Goal: Information Seeking & Learning: Check status

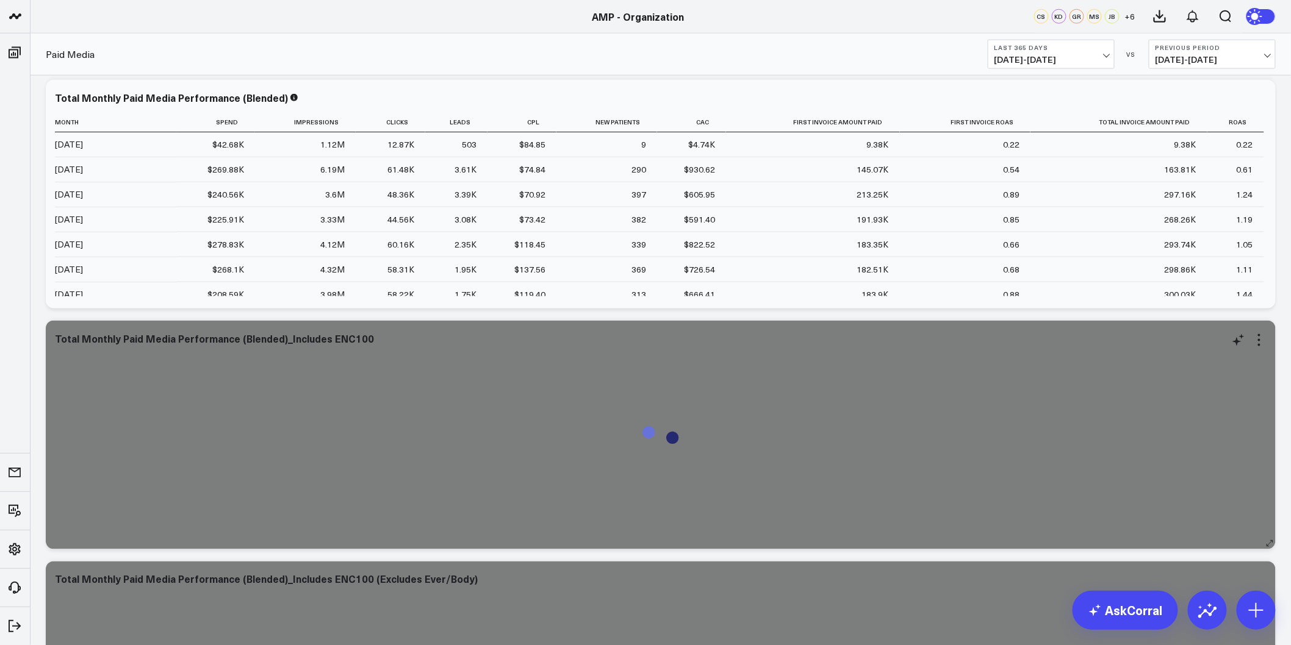
scroll to position [813, 0]
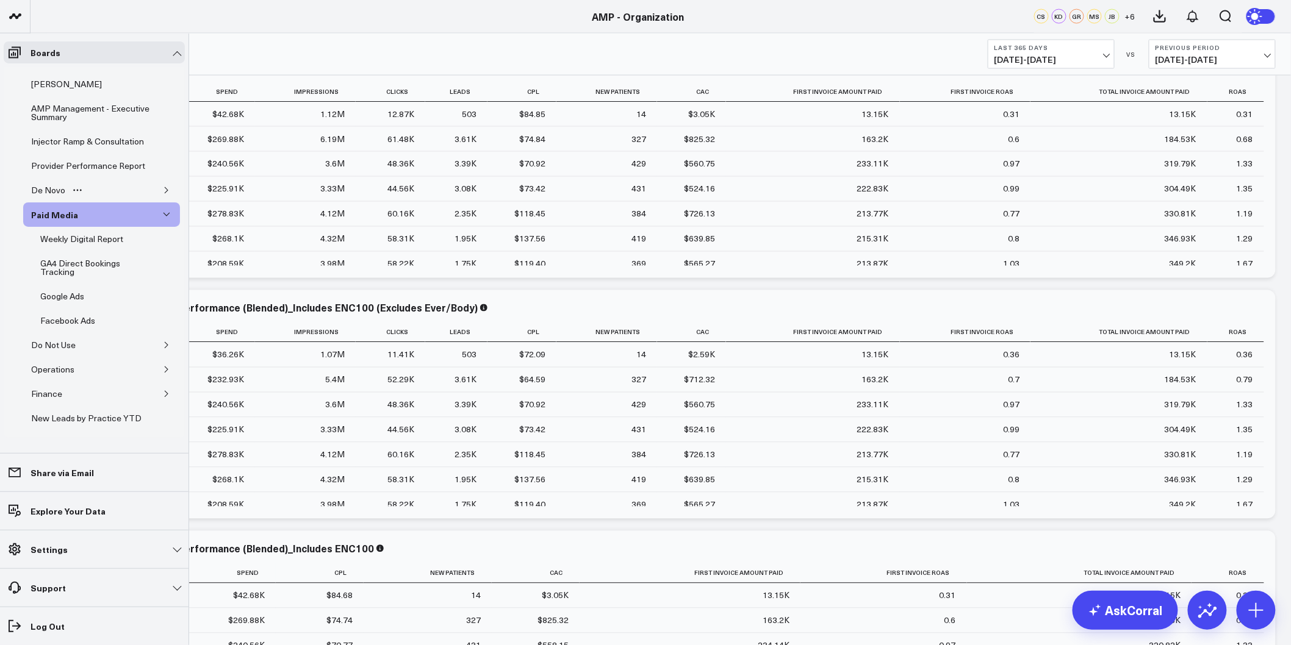
click at [163, 194] on icon "button" at bounding box center [166, 190] width 7 height 7
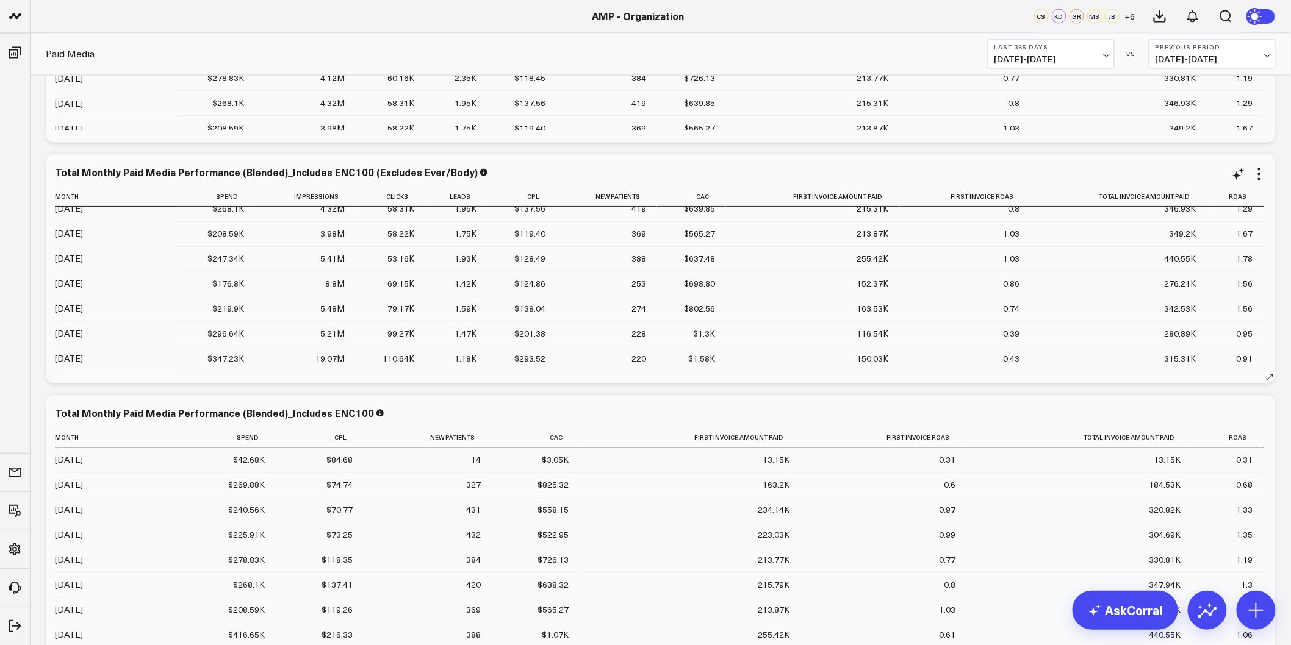
scroll to position [161, 0]
click at [1258, 178] on icon at bounding box center [1259, 174] width 15 height 15
click at [1184, 459] on button "Edit Widget" at bounding box center [1209, 455] width 88 height 11
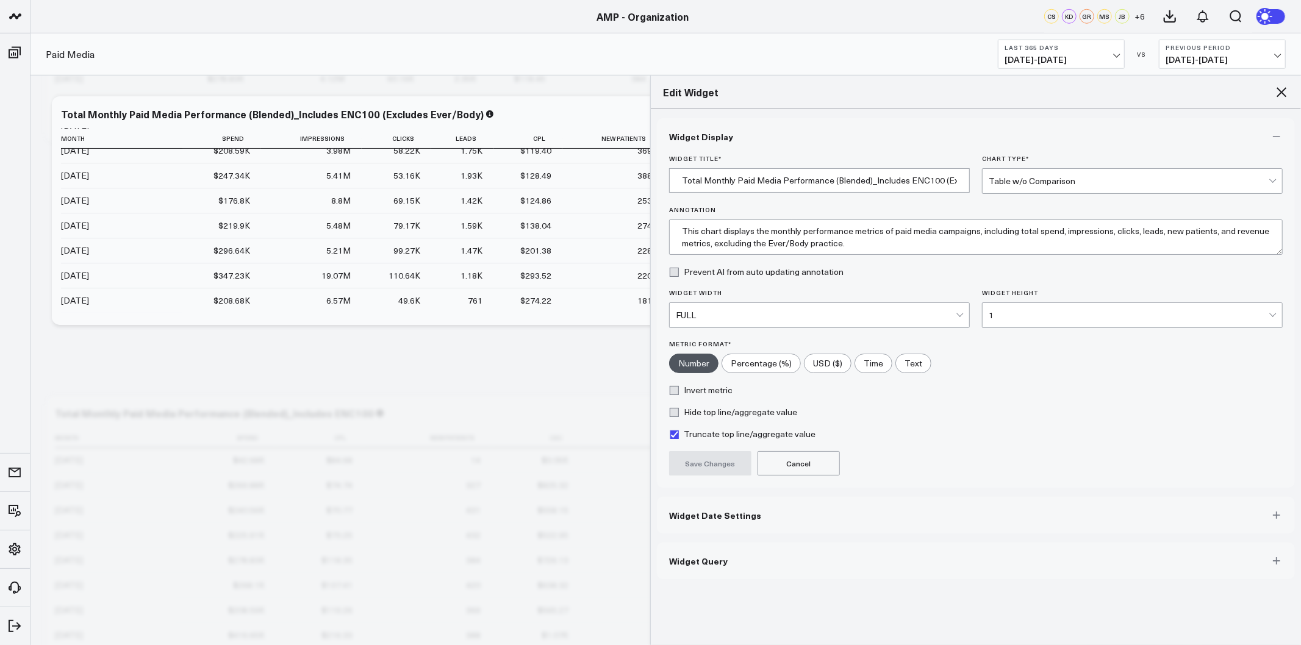
click at [1052, 322] on div "1" at bounding box center [1129, 315] width 280 height 24
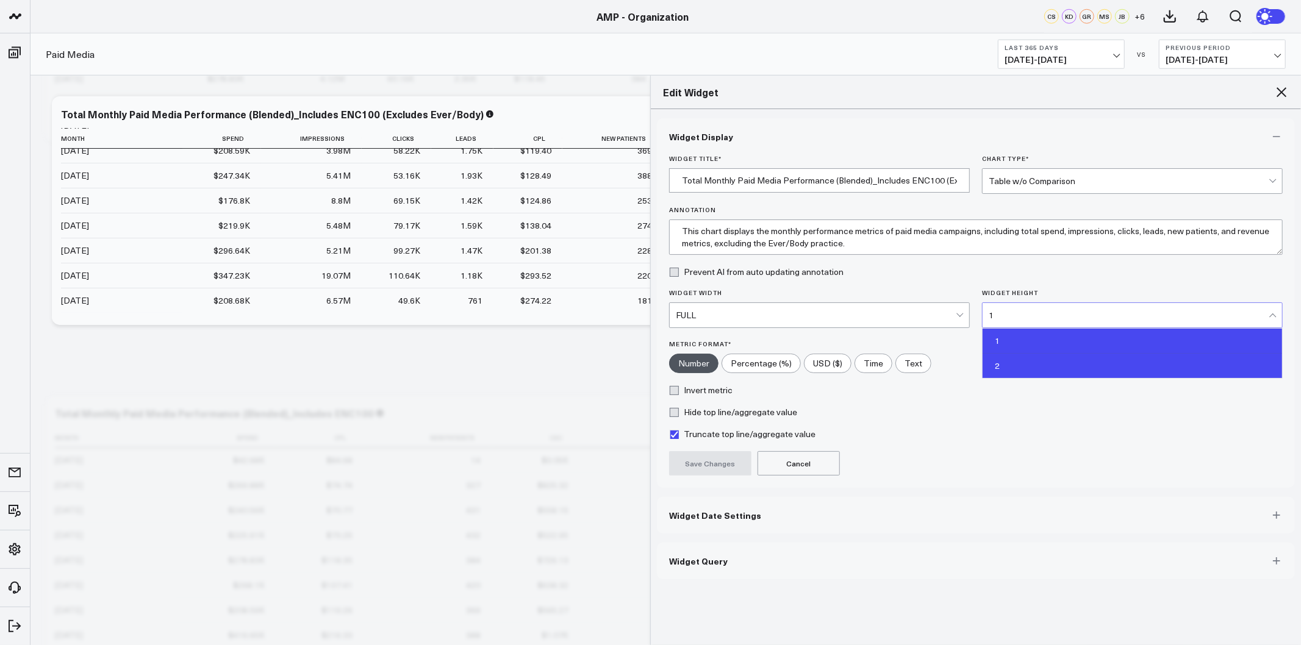
click at [1022, 364] on div "2" at bounding box center [1133, 366] width 300 height 24
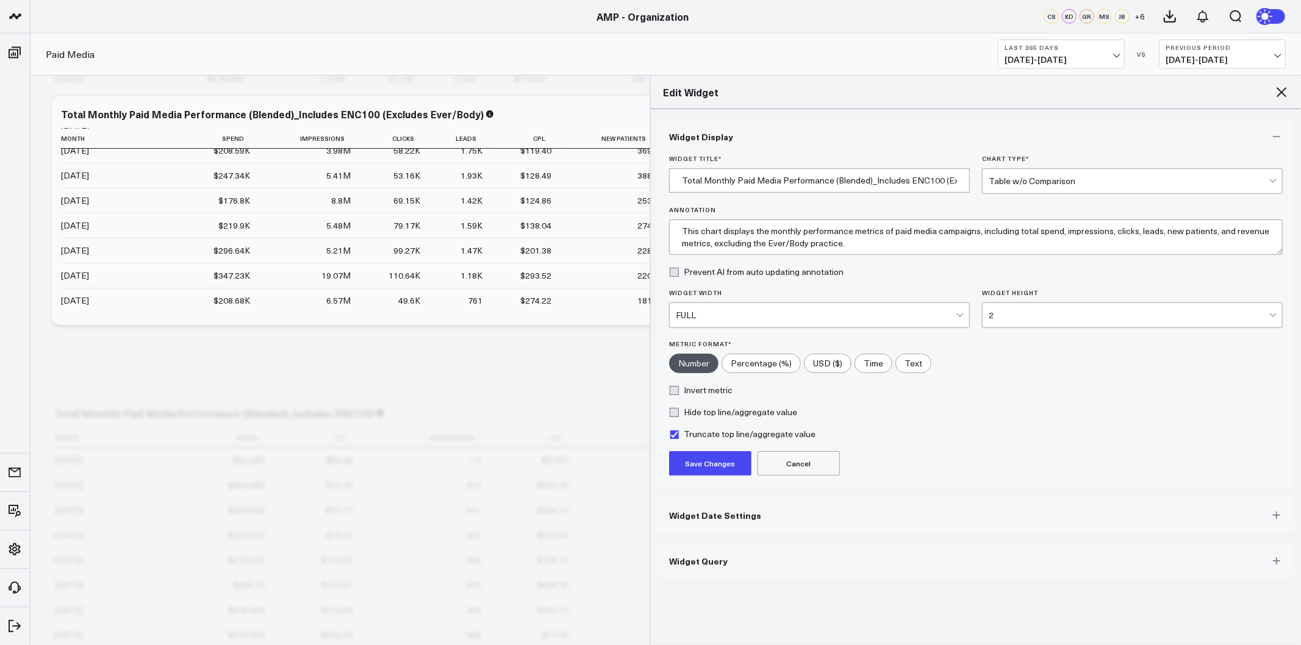
click at [734, 464] on button "Save Changes" at bounding box center [710, 463] width 82 height 24
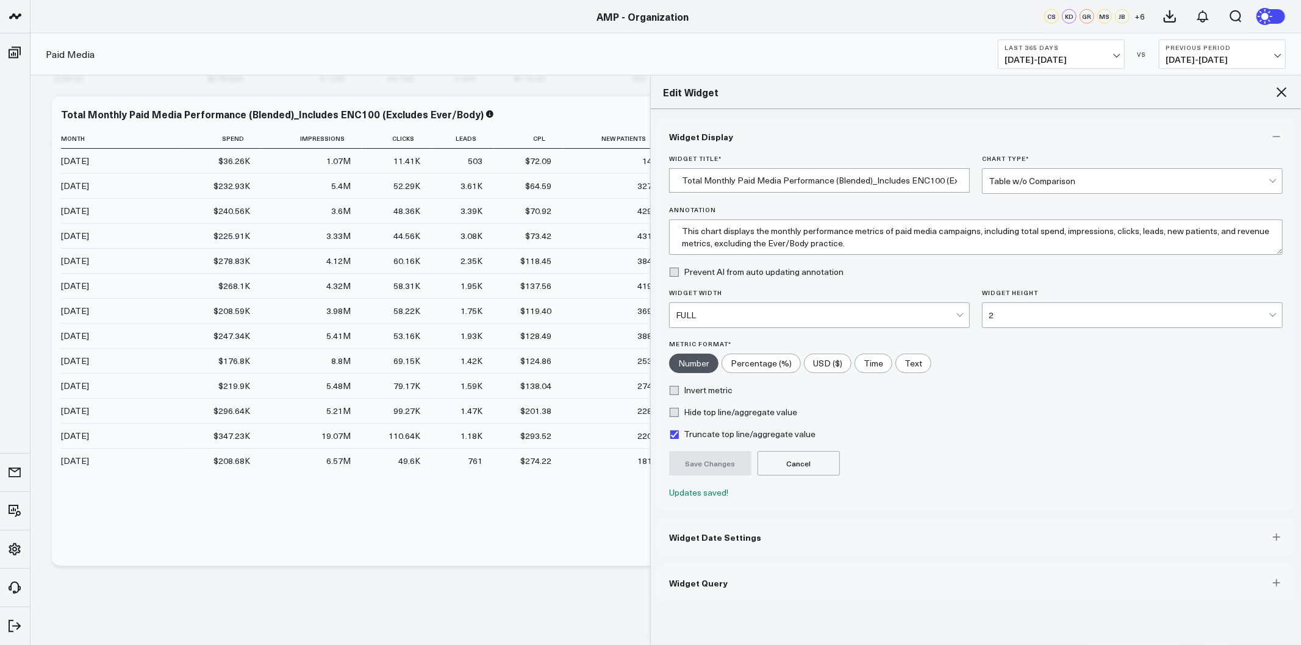
click at [1276, 94] on icon at bounding box center [1281, 92] width 15 height 15
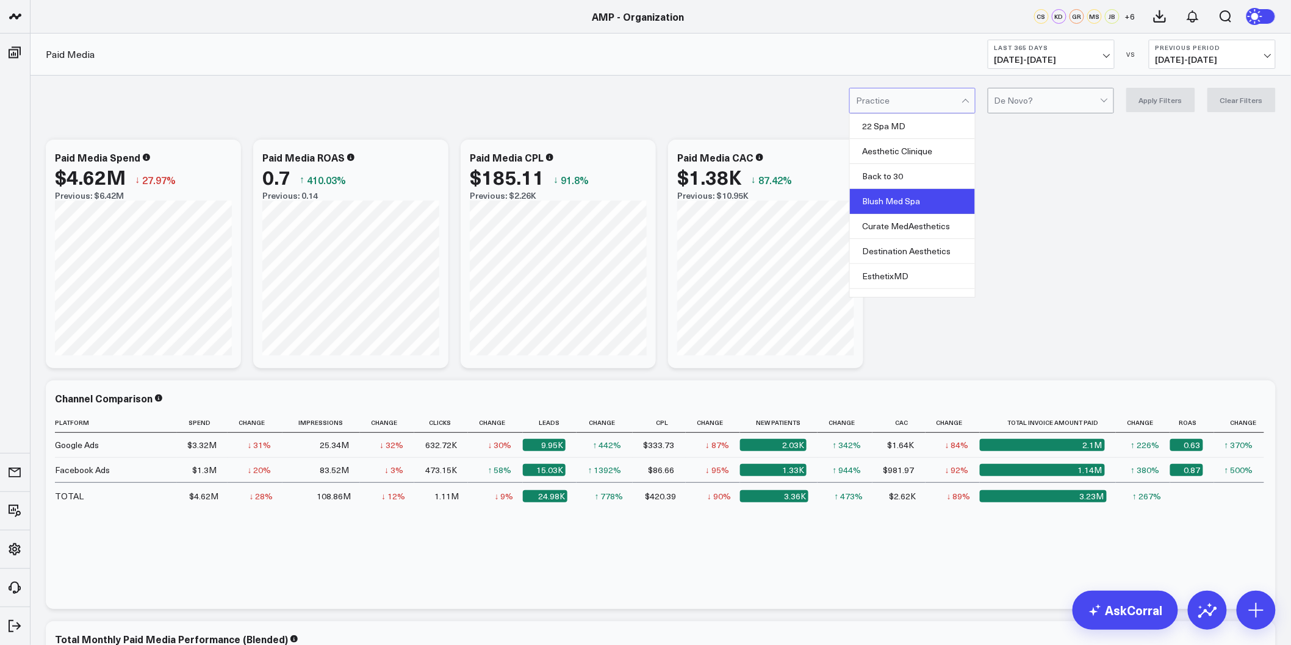
click at [916, 199] on div "Blush Med Spa" at bounding box center [912, 201] width 125 height 25
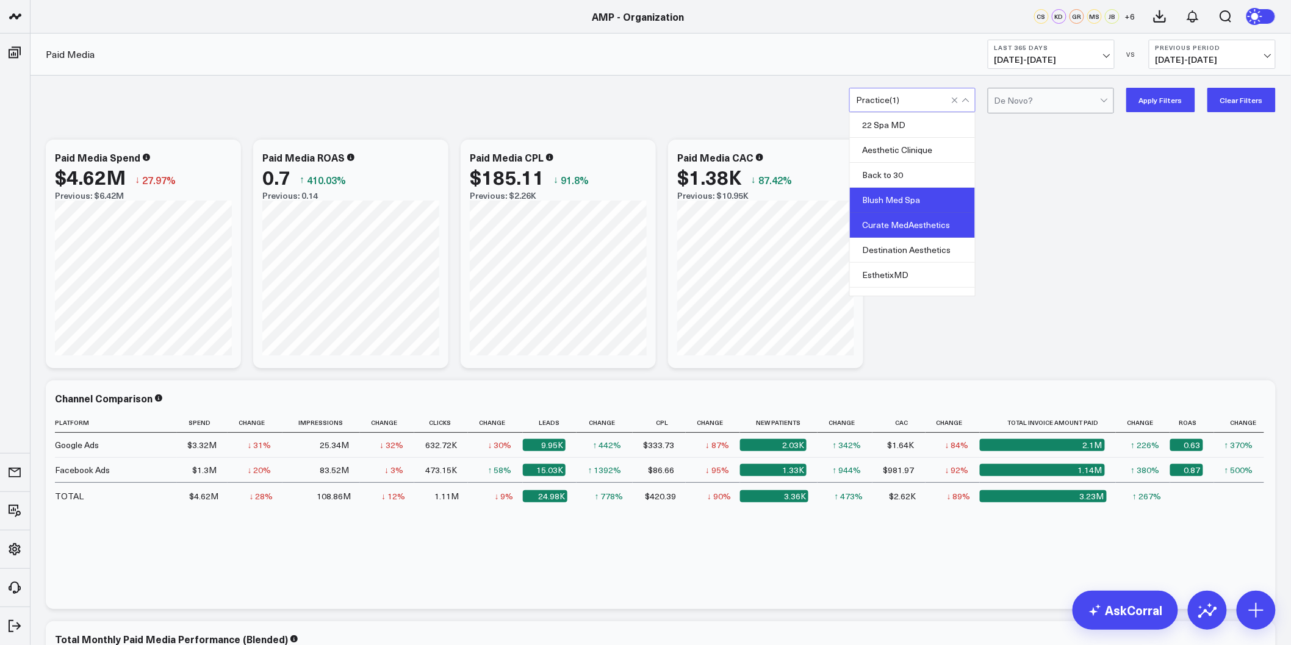
click at [917, 221] on div "Curate MedAesthetics" at bounding box center [912, 225] width 125 height 25
click at [909, 246] on div "Destination Aesthetics" at bounding box center [912, 250] width 125 height 25
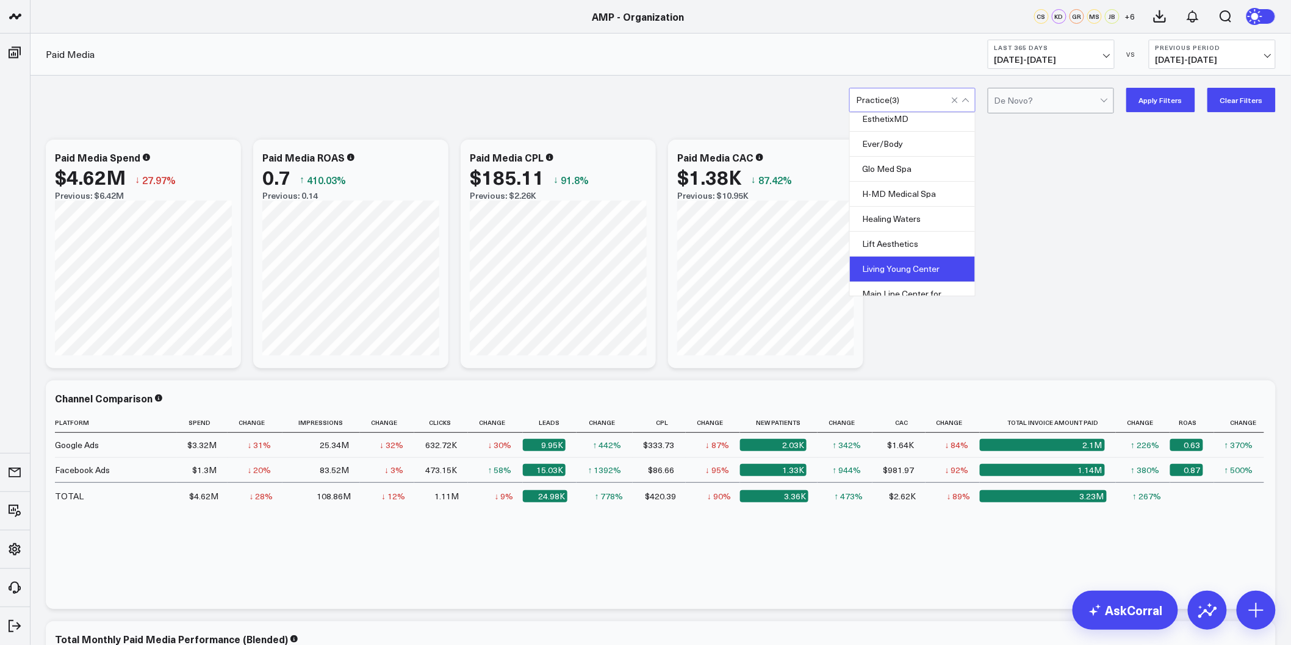
scroll to position [135, 0]
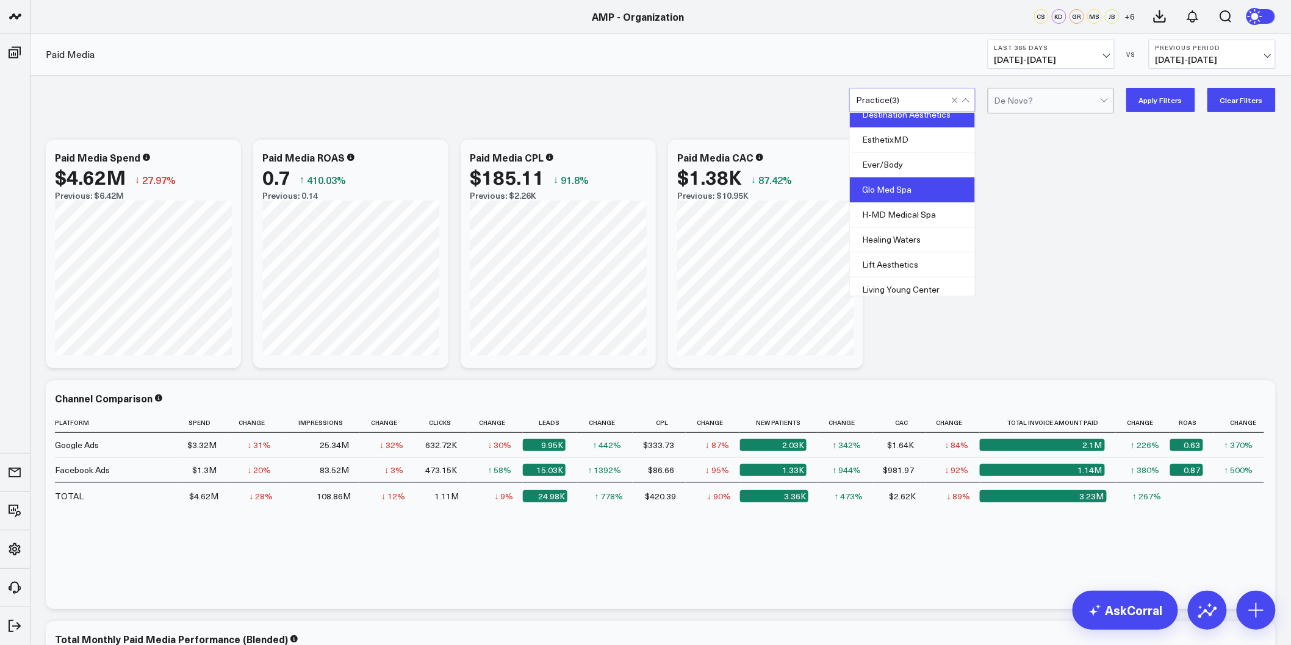
click at [914, 193] on div "Glo Med Spa" at bounding box center [912, 190] width 125 height 25
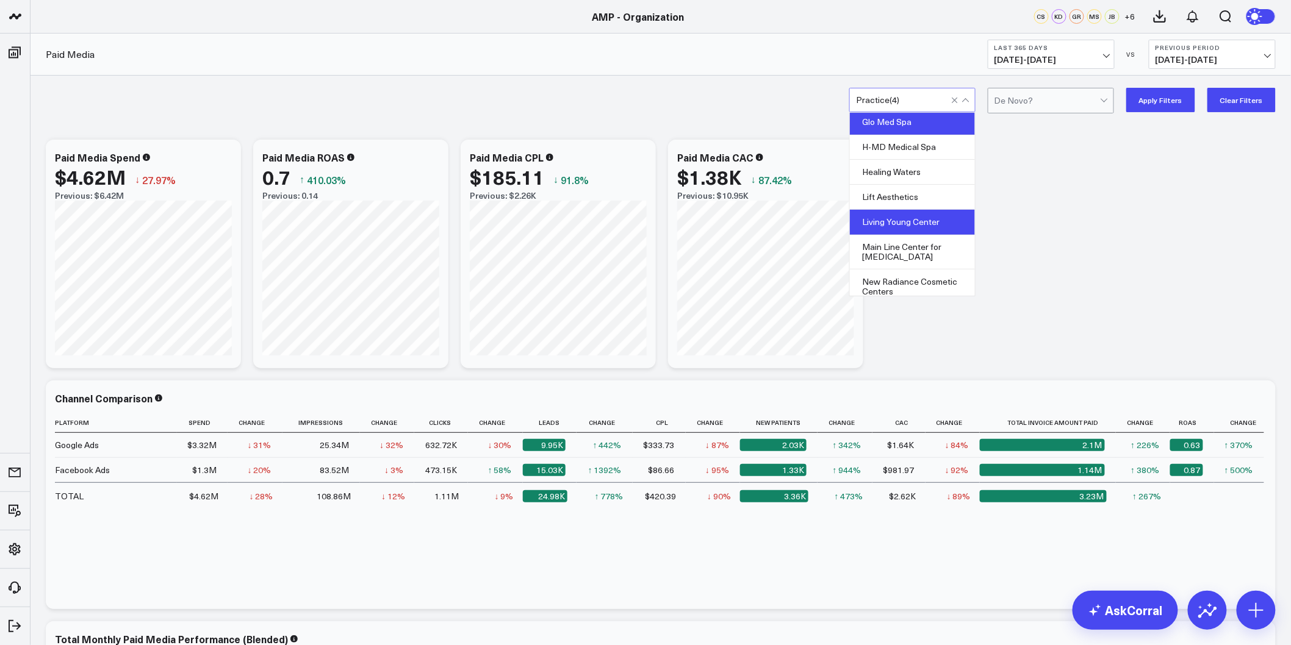
click at [929, 229] on div "Living Young Center" at bounding box center [912, 222] width 125 height 25
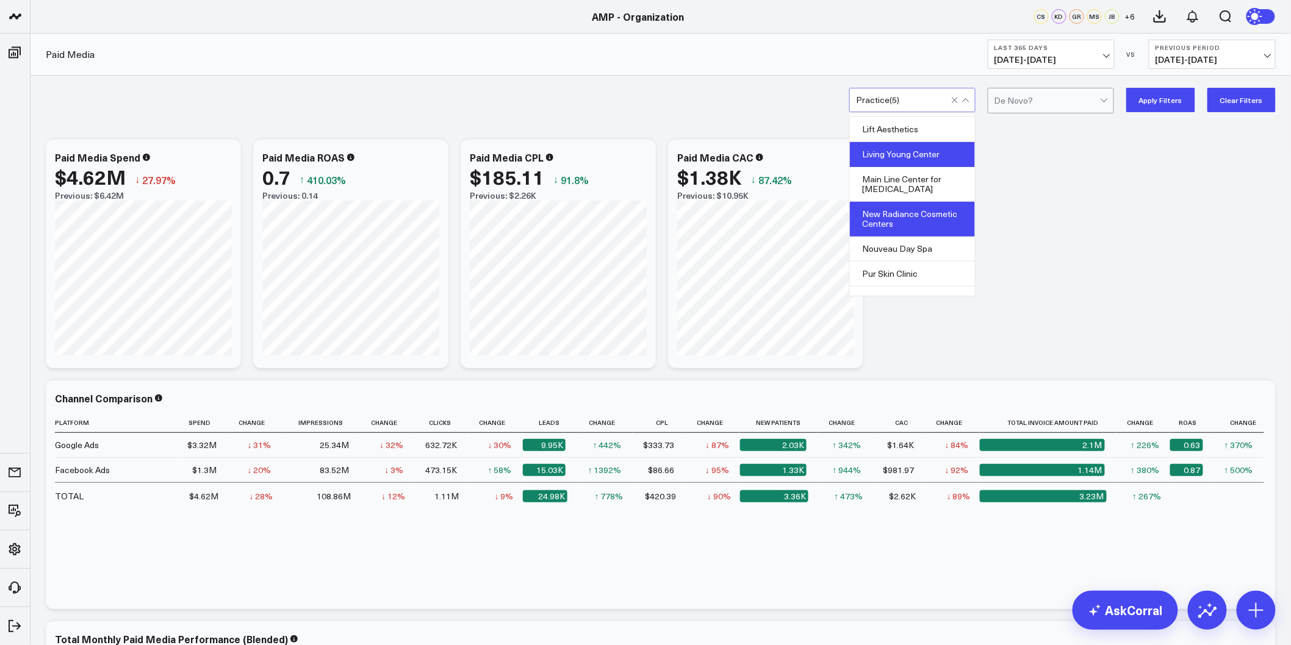
scroll to position [337, 0]
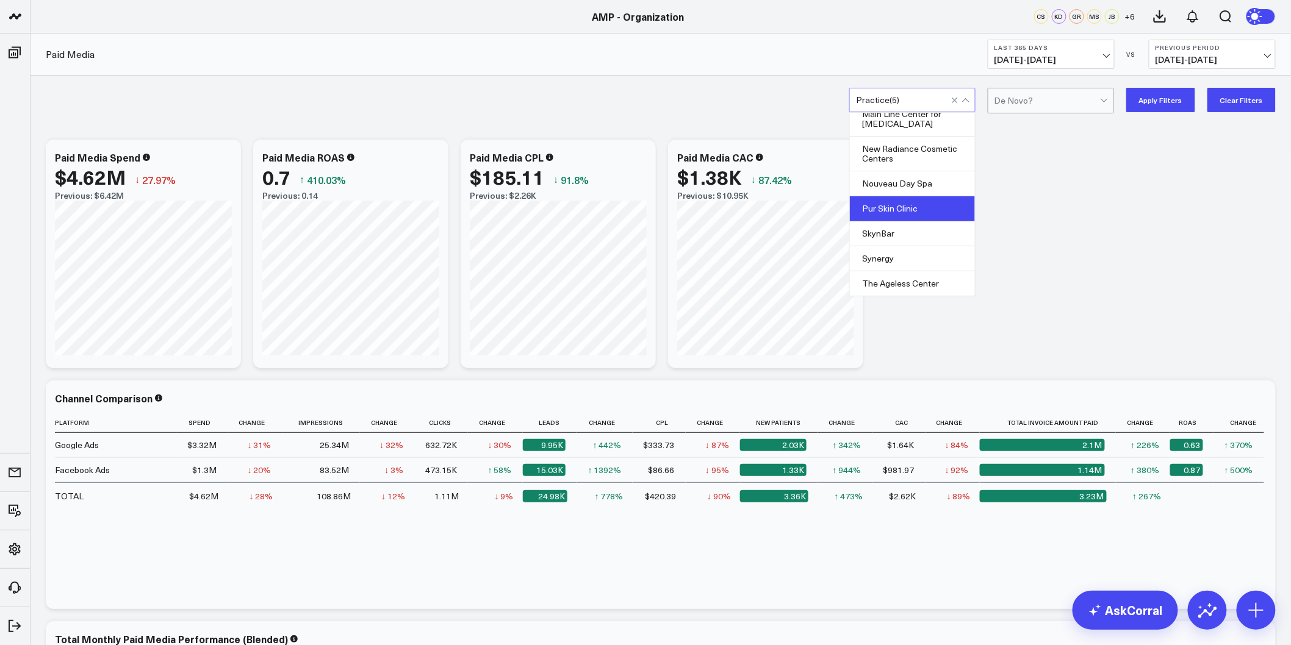
click at [909, 217] on div "Pur Skin Clinic" at bounding box center [912, 208] width 125 height 25
click at [1158, 102] on button "Apply Filters" at bounding box center [1160, 100] width 69 height 24
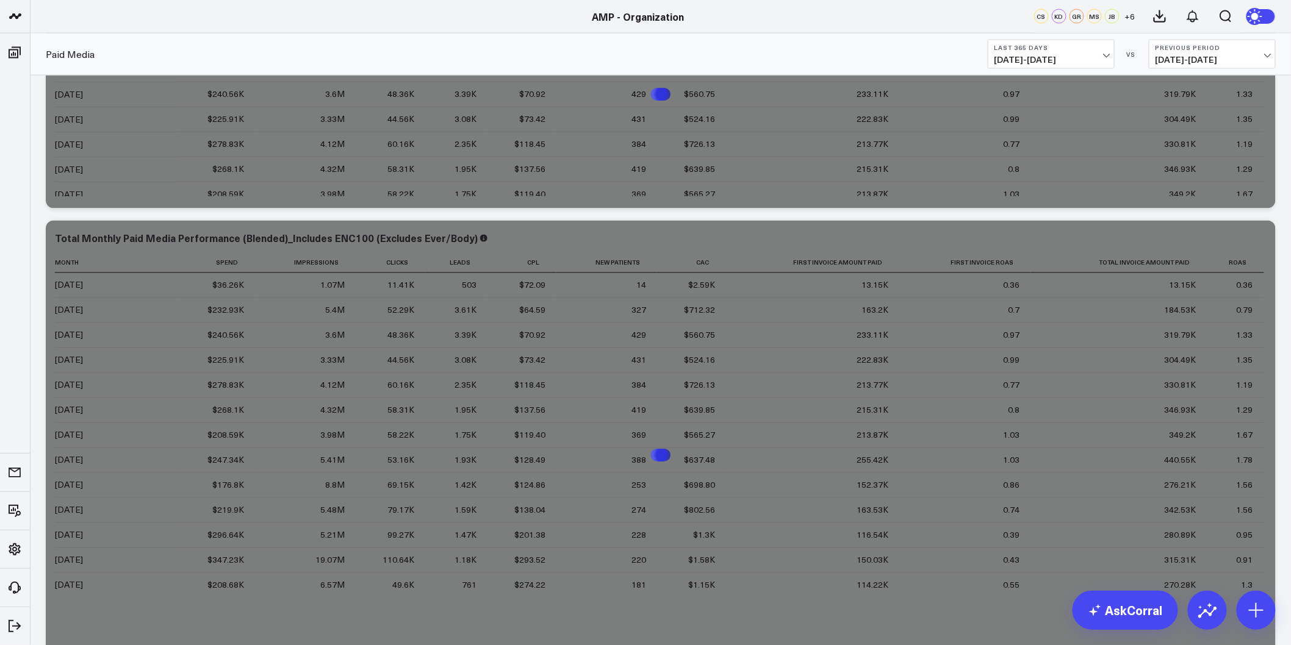
scroll to position [949, 0]
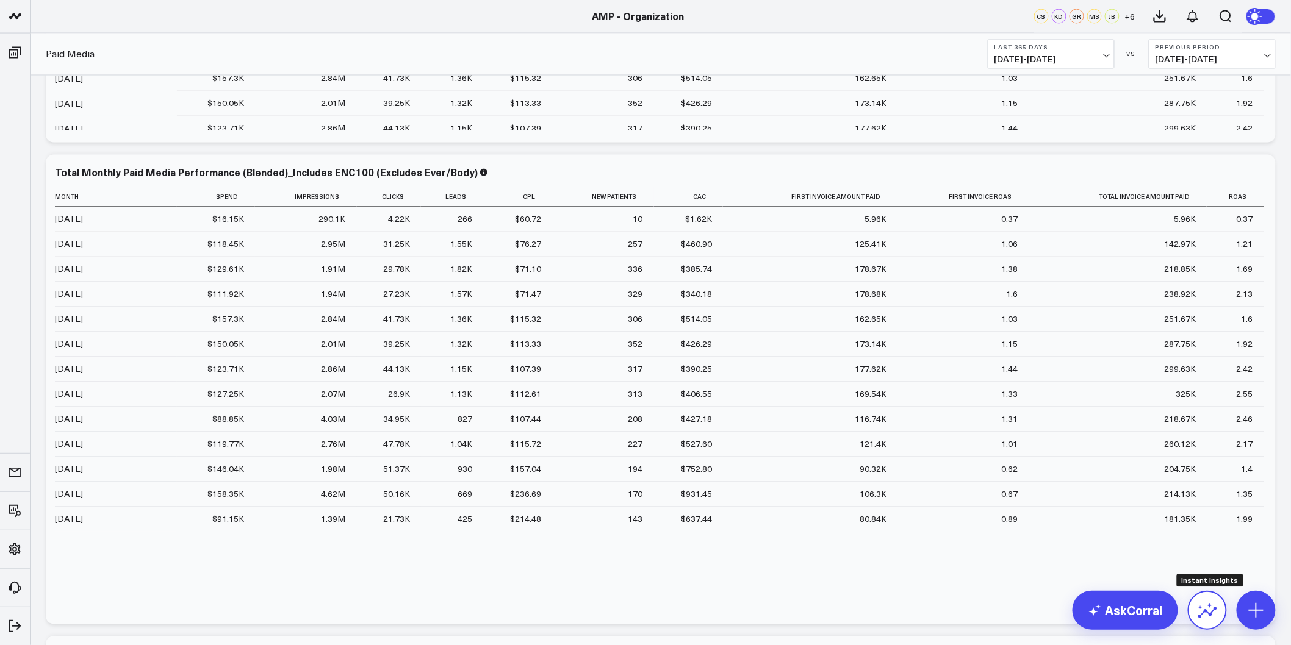
click at [1205, 611] on icon at bounding box center [1207, 613] width 19 height 12
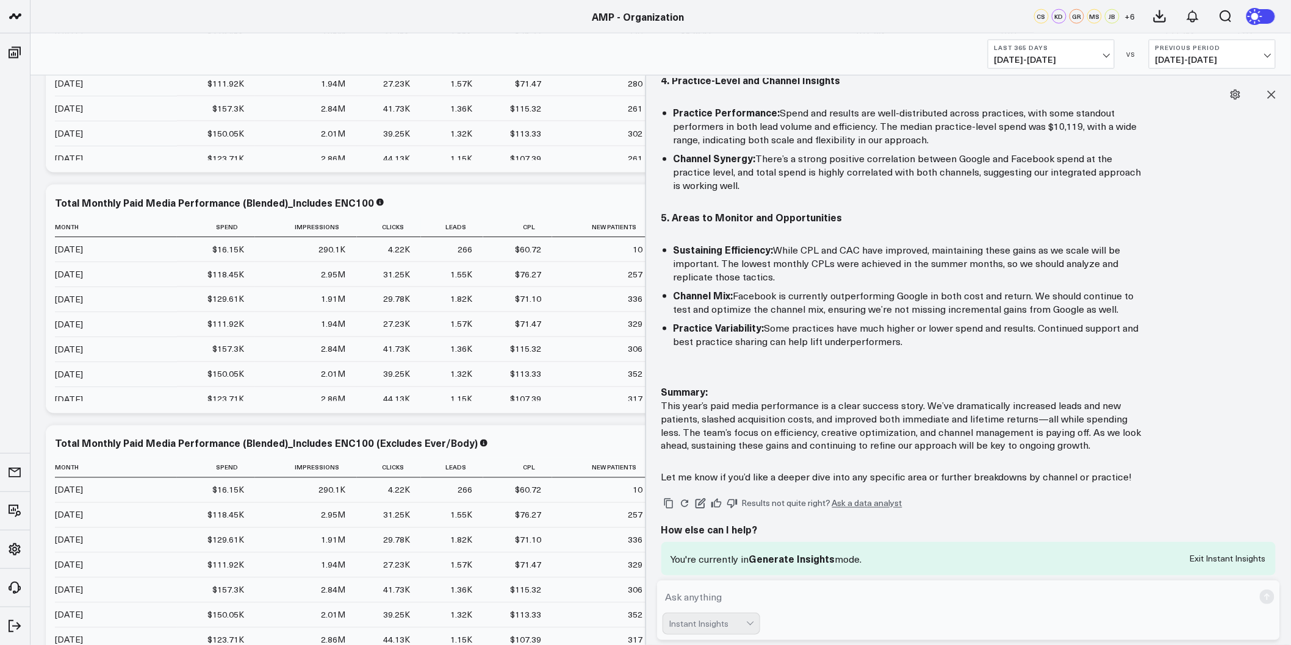
scroll to position [608, 0]
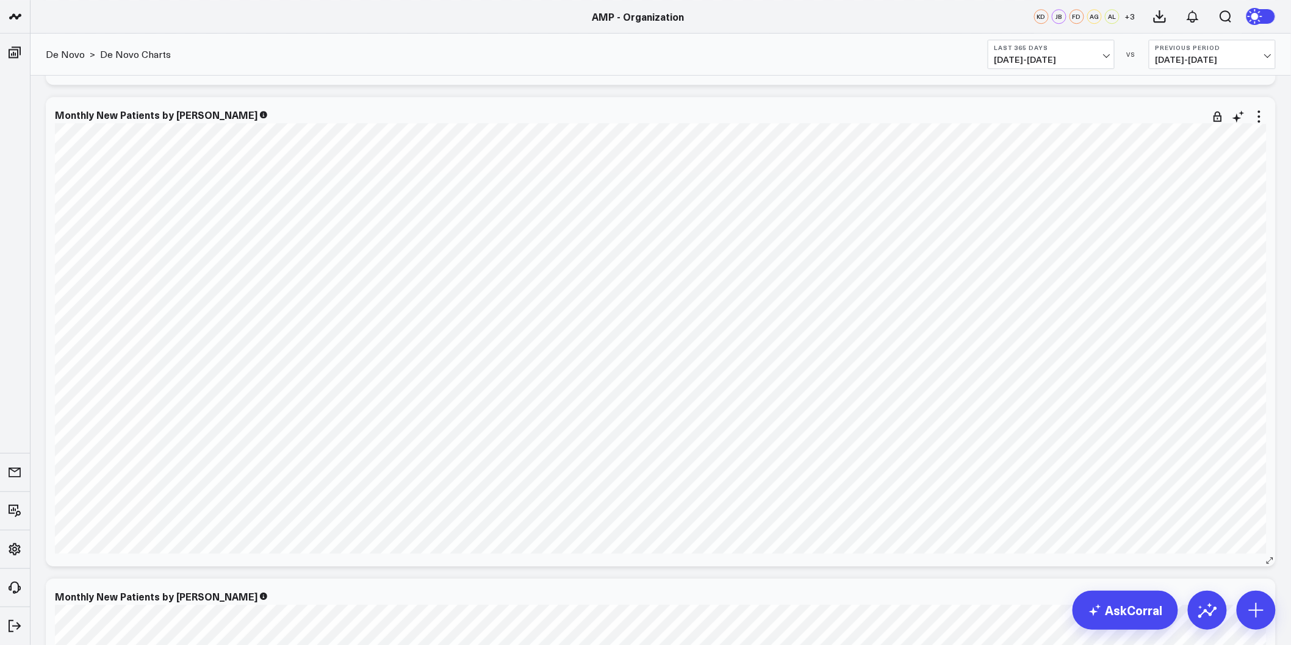
scroll to position [3389, 0]
click at [1255, 120] on icon at bounding box center [1259, 120] width 15 height 15
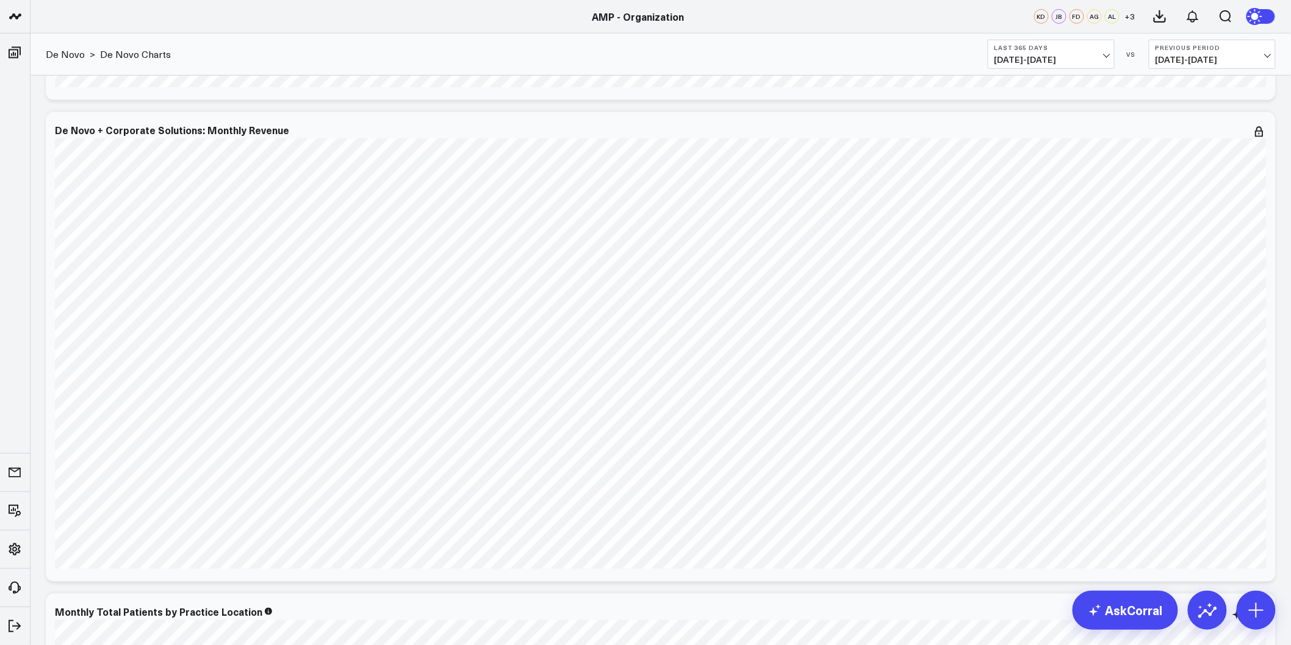
scroll to position [2169, 0]
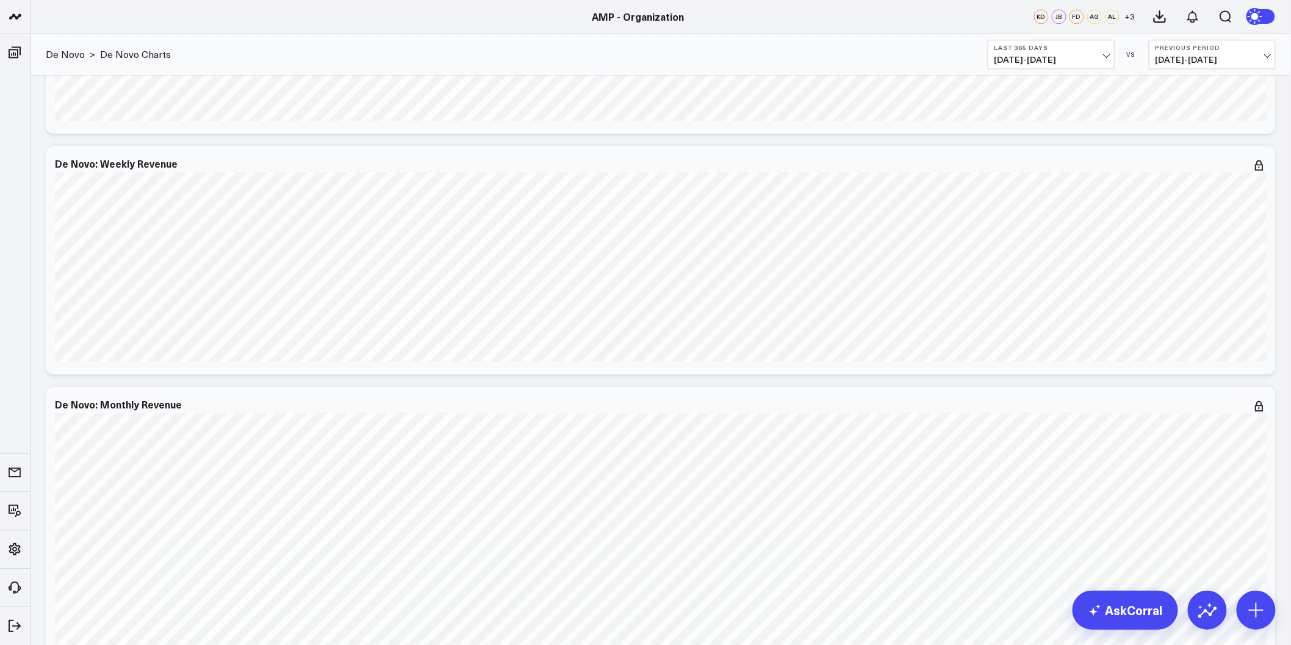
scroll to position [1084, 0]
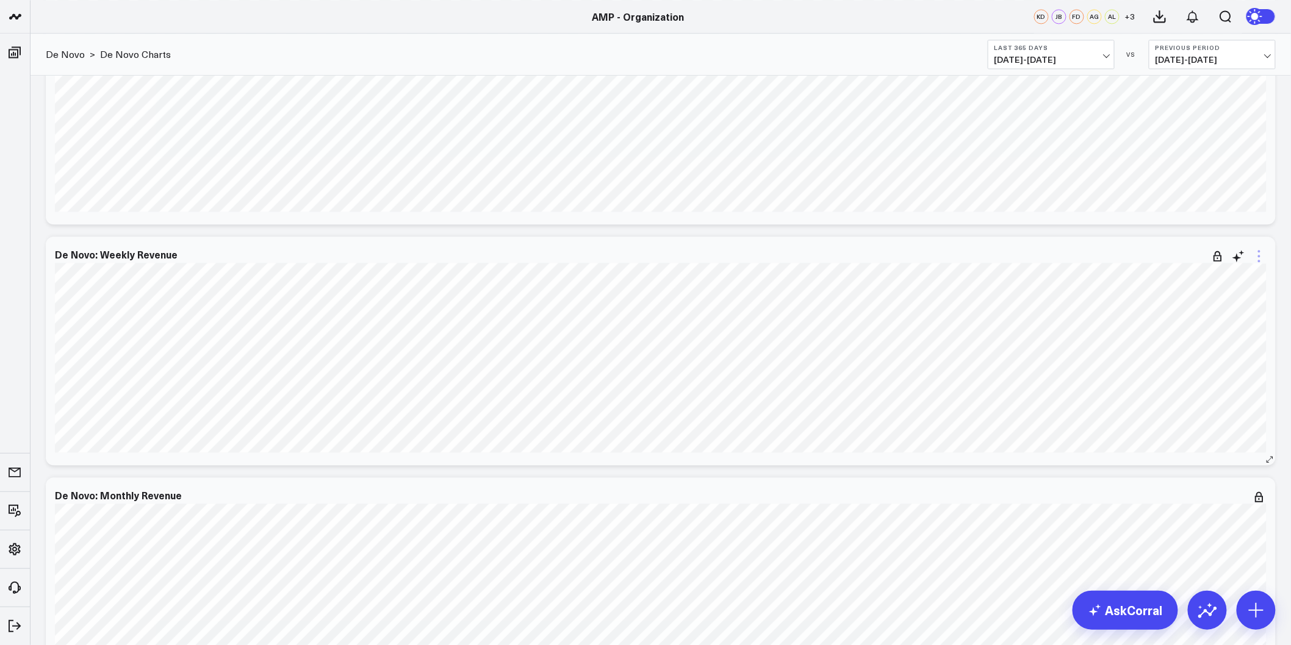
click at [1258, 260] on icon at bounding box center [1259, 256] width 15 height 15
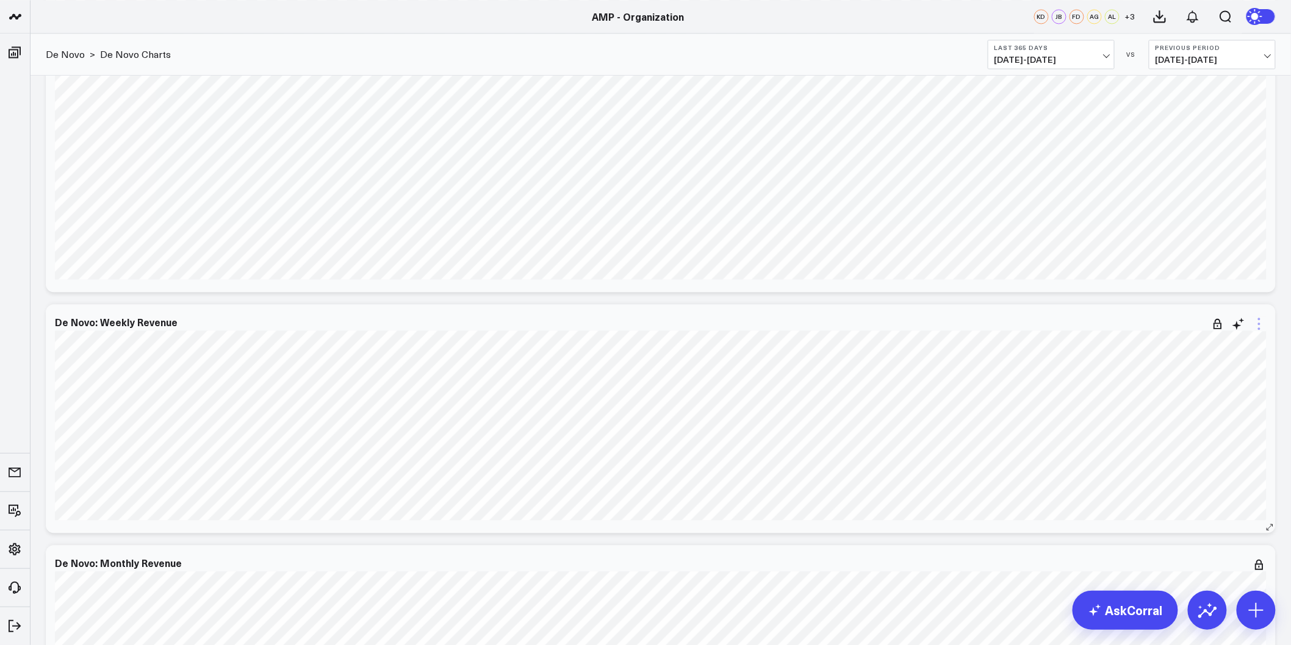
click at [1261, 326] on icon at bounding box center [1259, 324] width 15 height 15
click at [1194, 584] on button "Edit Widget" at bounding box center [1209, 581] width 88 height 11
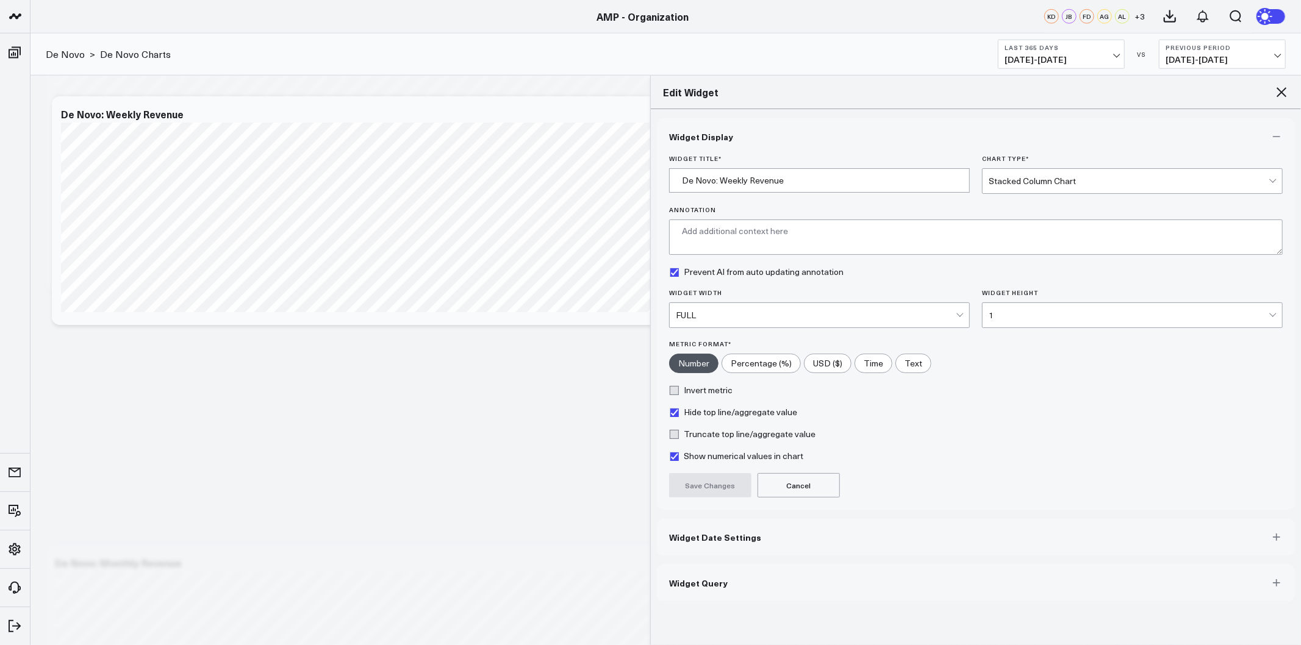
click at [752, 542] on span "Widget Date Settings" at bounding box center [715, 538] width 92 height 10
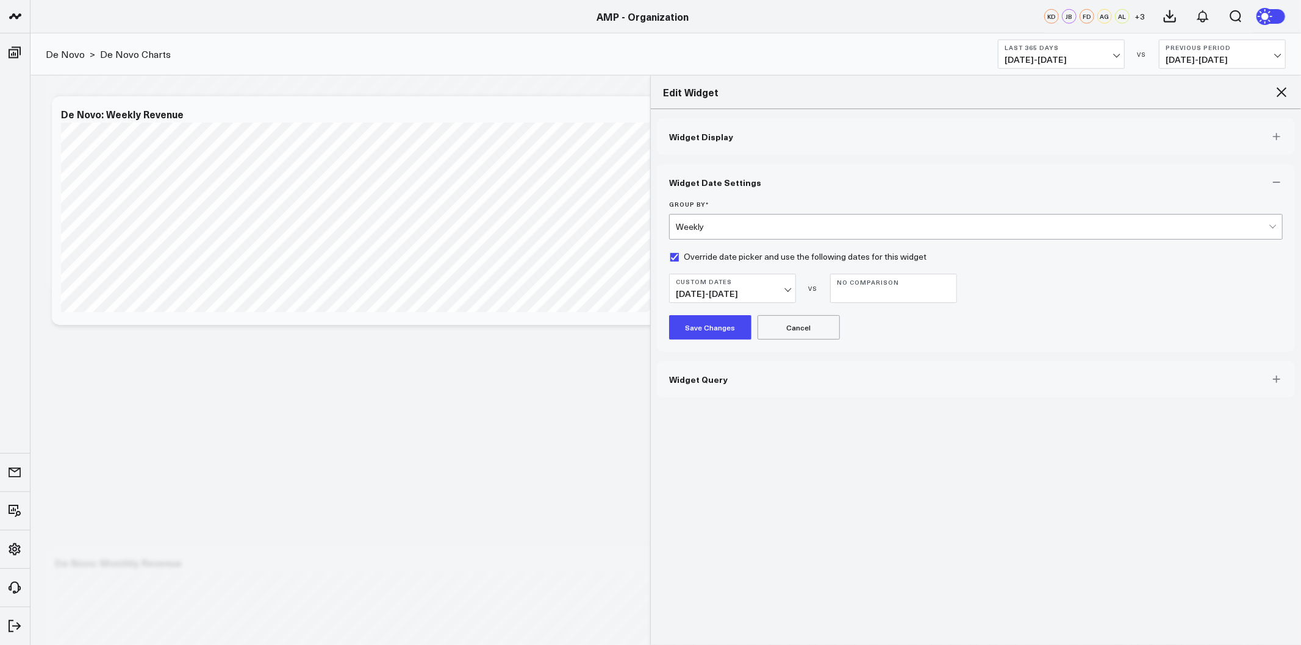
click at [792, 284] on button "Custom Dates 01/01/24 - 09/30/25" at bounding box center [732, 288] width 127 height 29
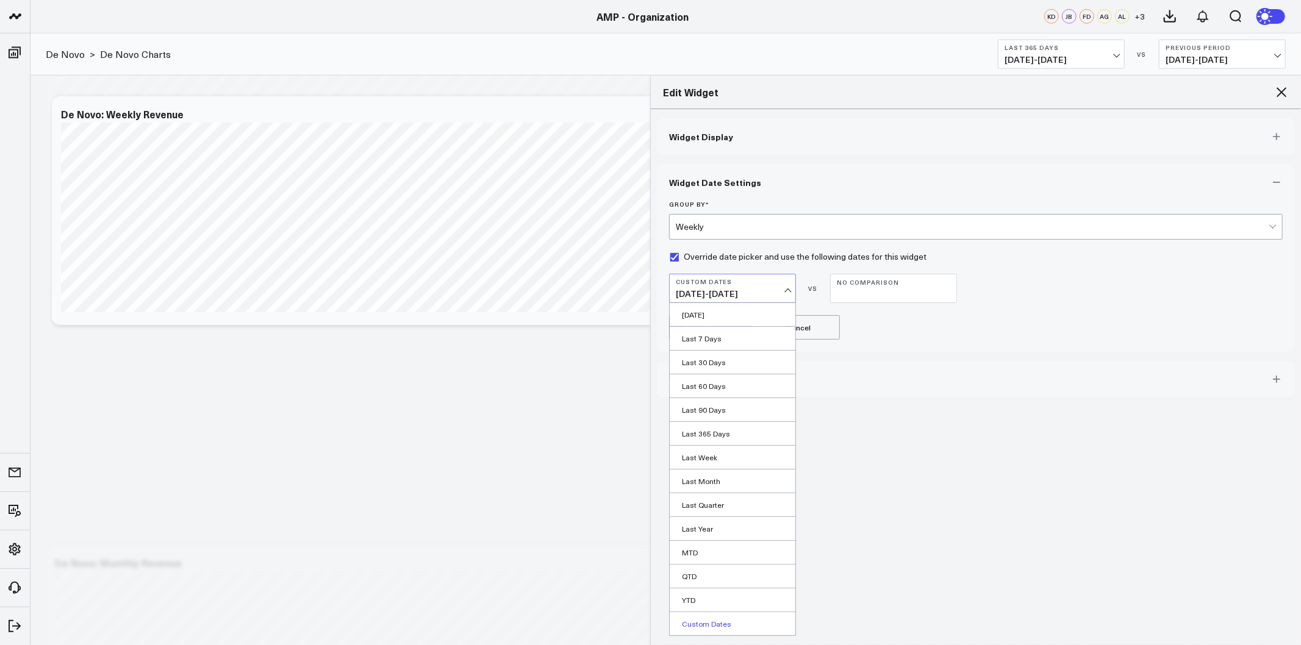
click at [711, 625] on link "Custom Dates" at bounding box center [733, 623] width 126 height 23
select select "9"
select select "2025"
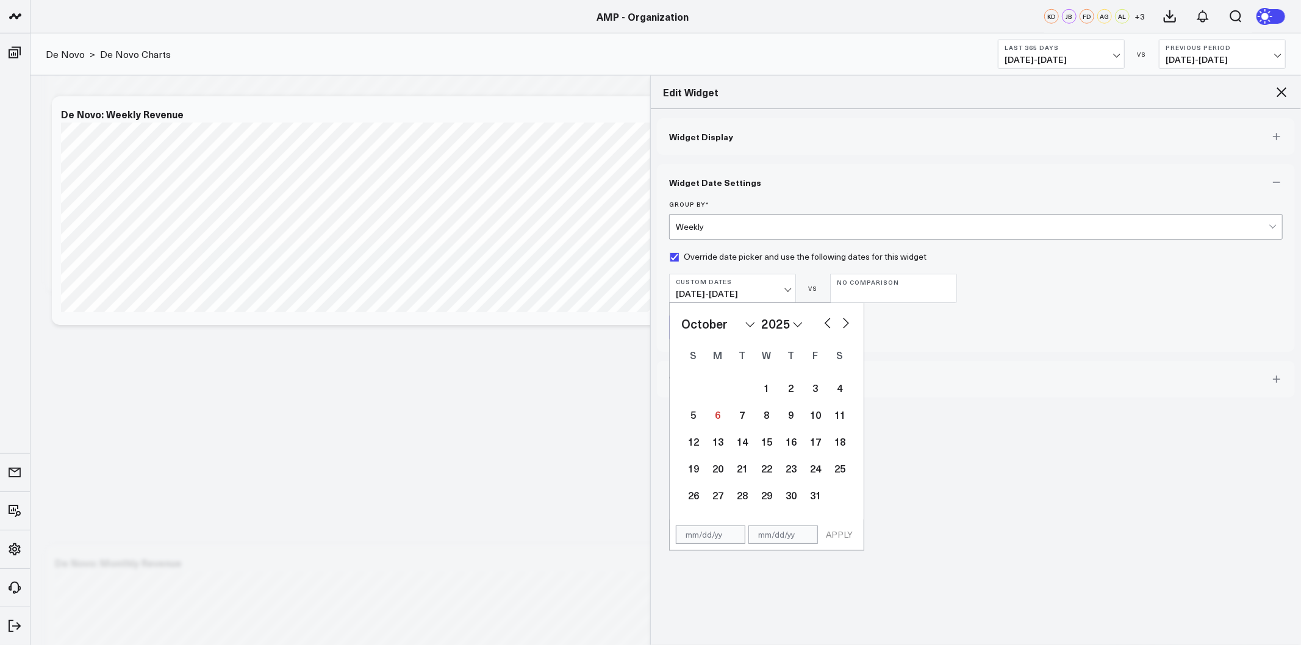
click at [769, 324] on select "2026 2025 2024 2023 2022 2021 2020 2019 2018 2017 2016 2015 2014 2013 2012 2011…" at bounding box center [781, 324] width 41 height 18
select select "9"
select select "2024"
click at [741, 328] on select "January February March April May June July August September October November De…" at bounding box center [718, 324] width 74 height 18
select select "2024"
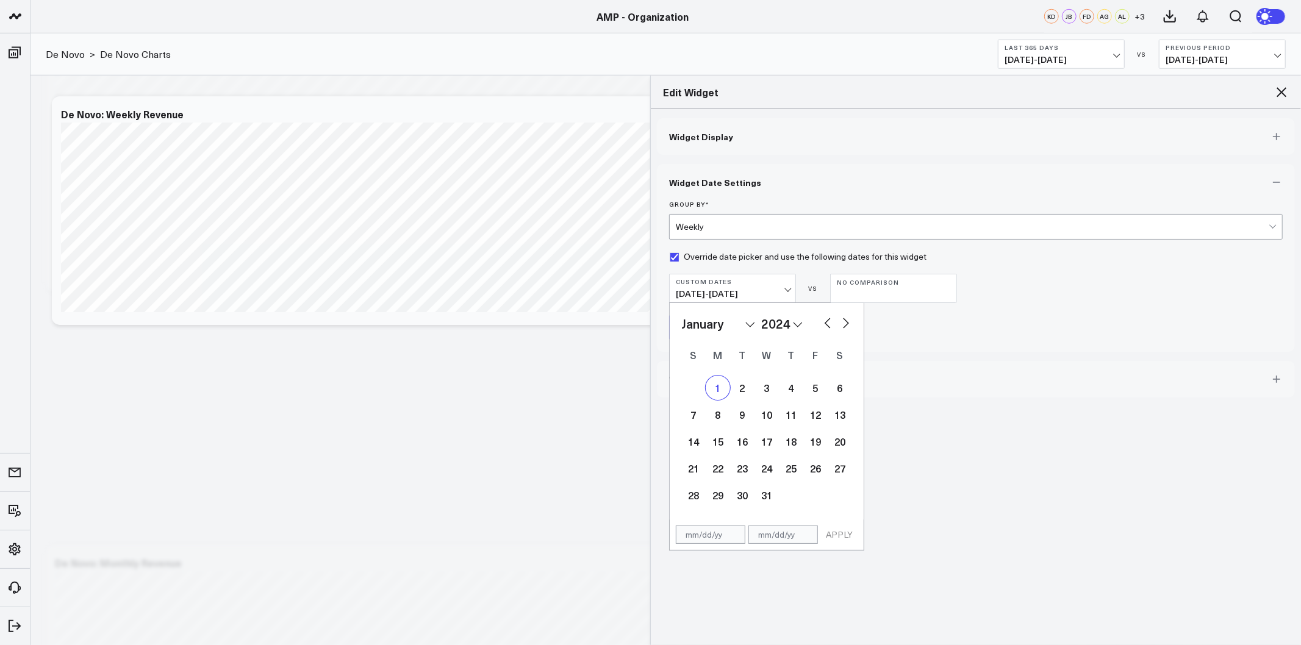
click at [727, 392] on div "1" at bounding box center [718, 388] width 24 height 24
type input "01/01/24"
select select "2024"
click at [800, 328] on select "2026 2025 2024 2023 2022 2021 2020 2019 2018 2017 2016 2015 2014 2013 2012 2011…" at bounding box center [781, 324] width 41 height 18
select select "2025"
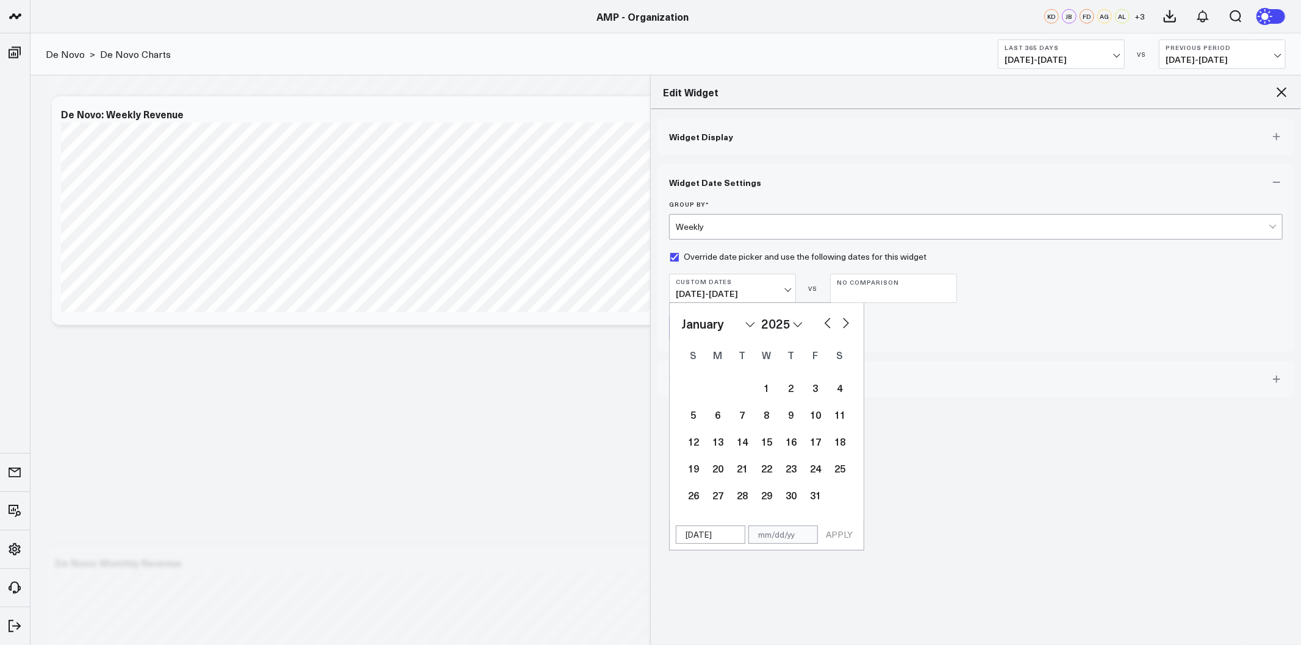
click at [739, 320] on select "January February March April May June July August September October November De…" at bounding box center [718, 324] width 74 height 18
select select "9"
select select "2025"
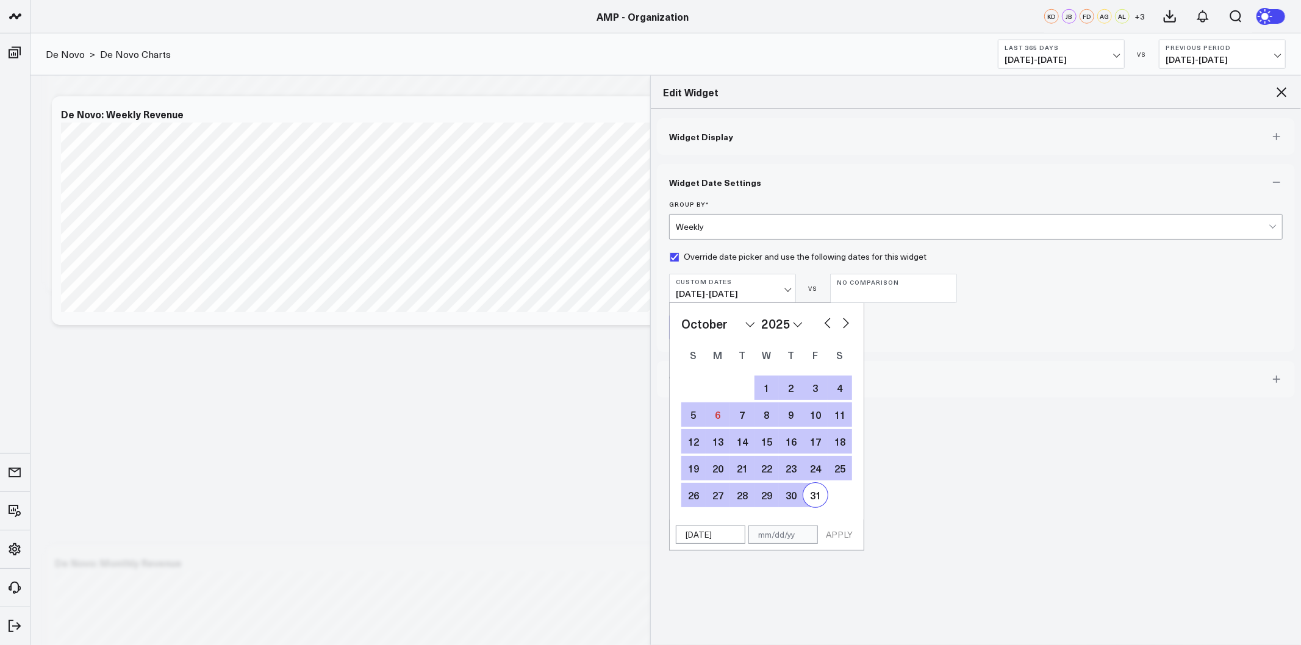
click at [809, 494] on div "31" at bounding box center [815, 495] width 24 height 24
type input "10/31/25"
select select "9"
select select "2025"
click at [839, 532] on button "APPLY" at bounding box center [839, 535] width 37 height 18
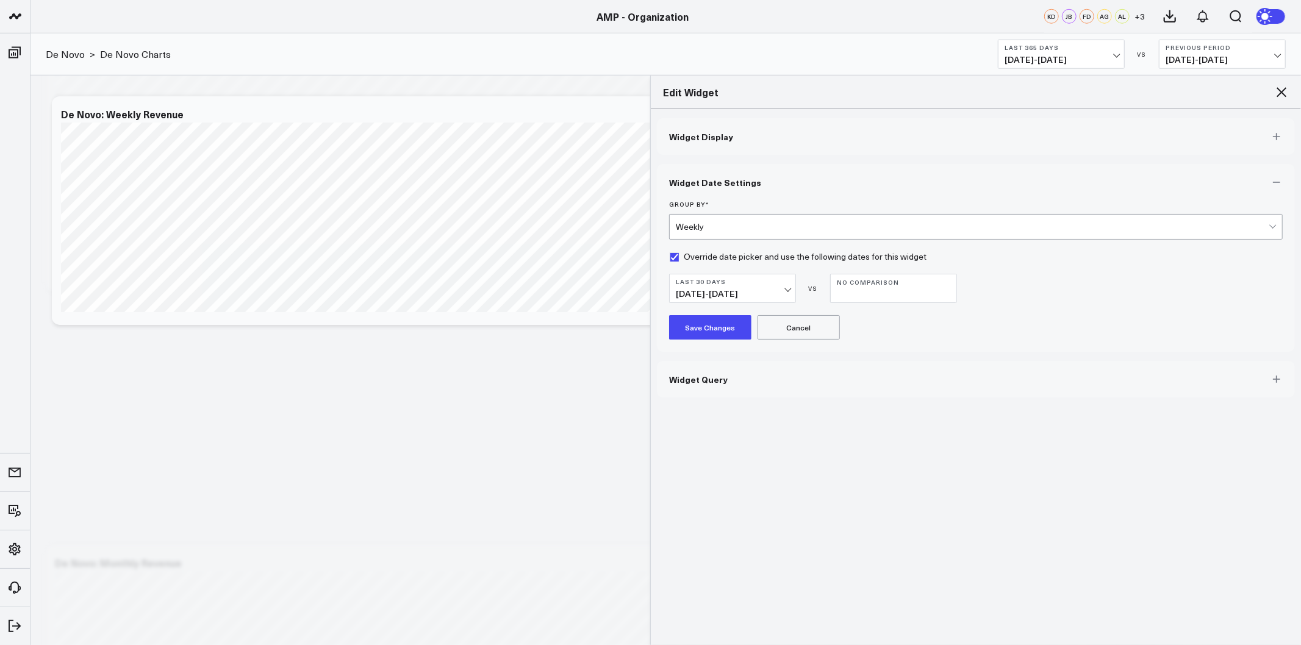
click at [690, 323] on button "Save Changes" at bounding box center [710, 327] width 82 height 24
click at [782, 287] on button "Last 30 Days 09/06/25 - 10/05/25" at bounding box center [732, 288] width 127 height 29
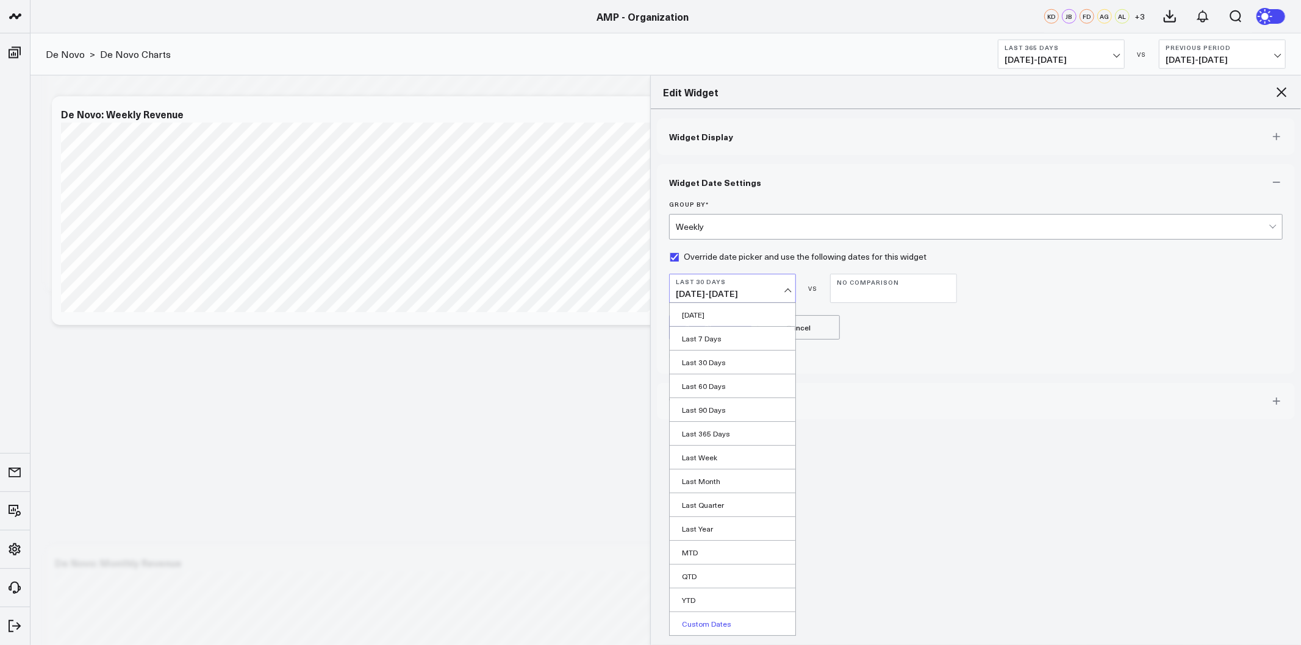
click at [718, 625] on link "Custom Dates" at bounding box center [733, 623] width 126 height 23
select select "9"
select select "2025"
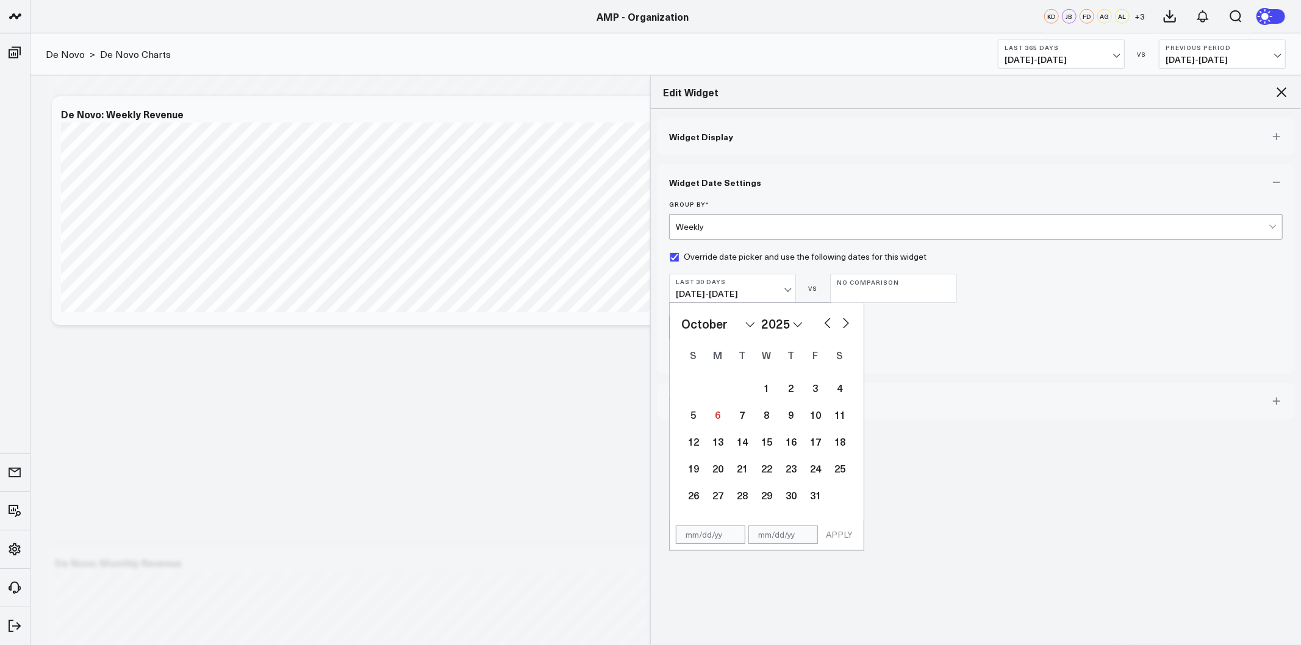
click at [791, 321] on select "2026 2025 2024 2023 2022 2021 2020 2019 2018 2017 2016 2015 2014 2013 2012 2011…" at bounding box center [781, 324] width 41 height 18
select select "9"
select select "2024"
click at [723, 329] on select "January February March April May June July August September October November De…" at bounding box center [718, 324] width 74 height 18
select select "2024"
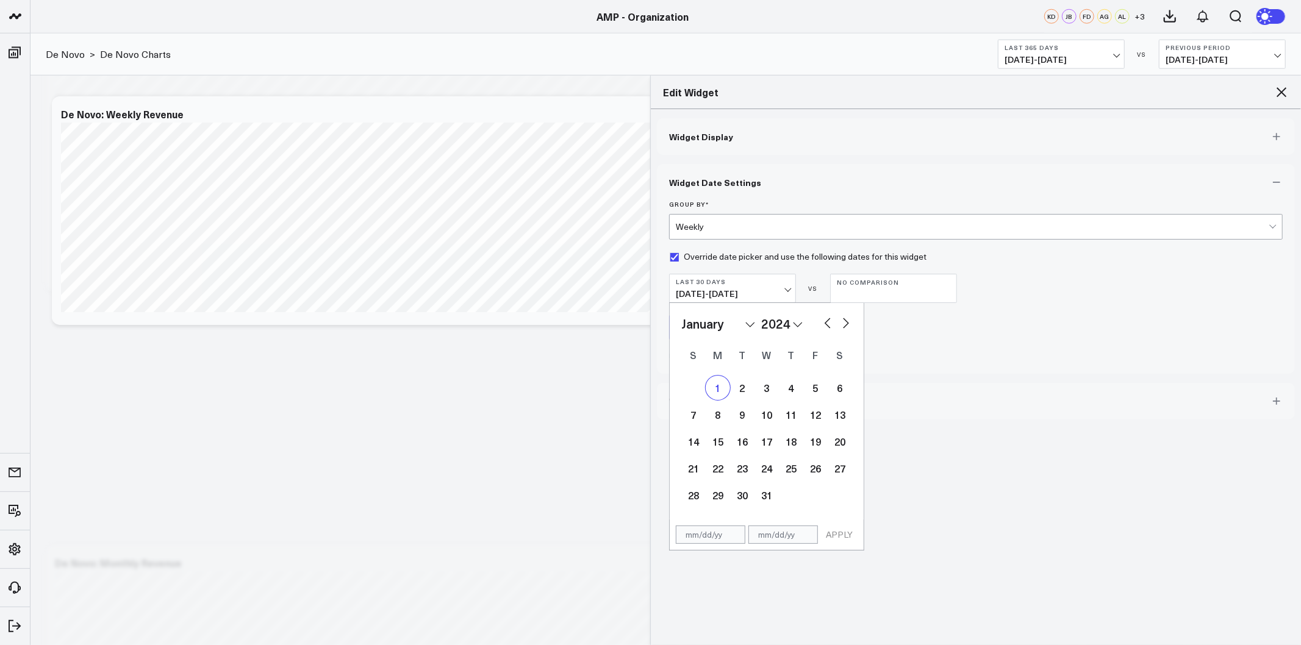
click at [718, 385] on div "1" at bounding box center [718, 388] width 24 height 24
type input "01/01/24"
select select "2024"
click at [767, 325] on select "2026 2025 2024 2023 2022 2021 2020 2019 2018 2017 2016 2015 2014 2013 2012 2011…" at bounding box center [781, 324] width 41 height 18
select select "2025"
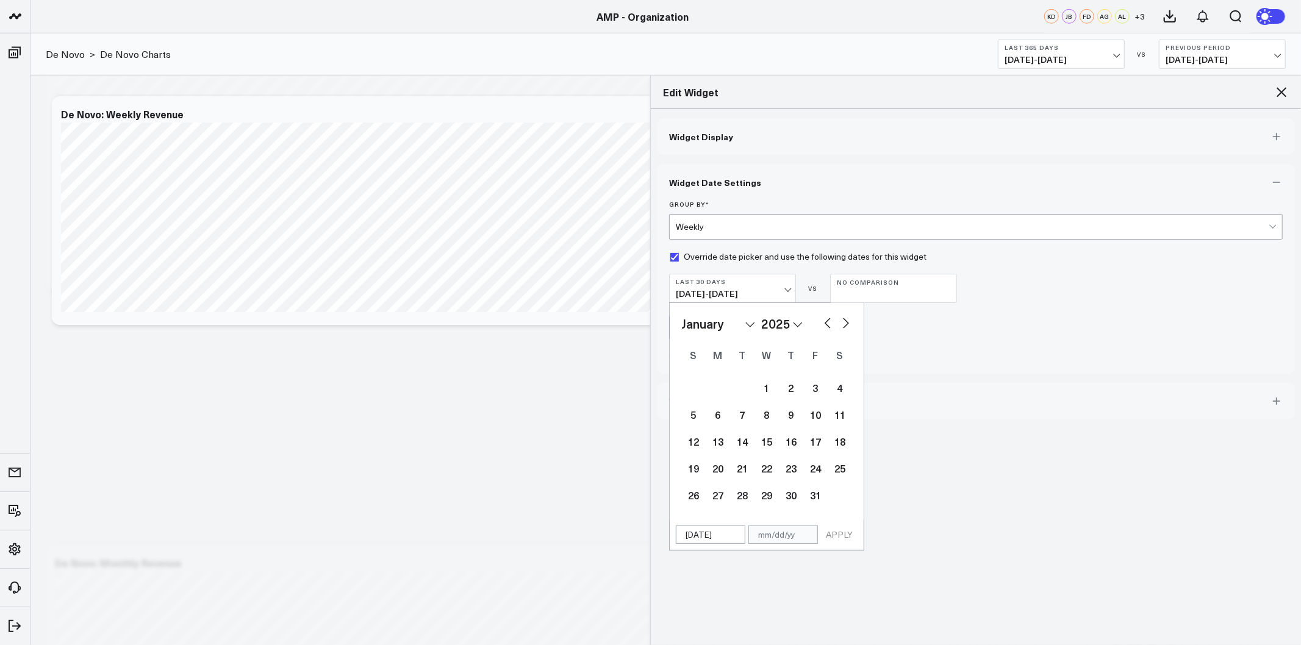
click at [737, 321] on select "January February March April May June July August September October November De…" at bounding box center [718, 324] width 74 height 18
select select "9"
select select "2025"
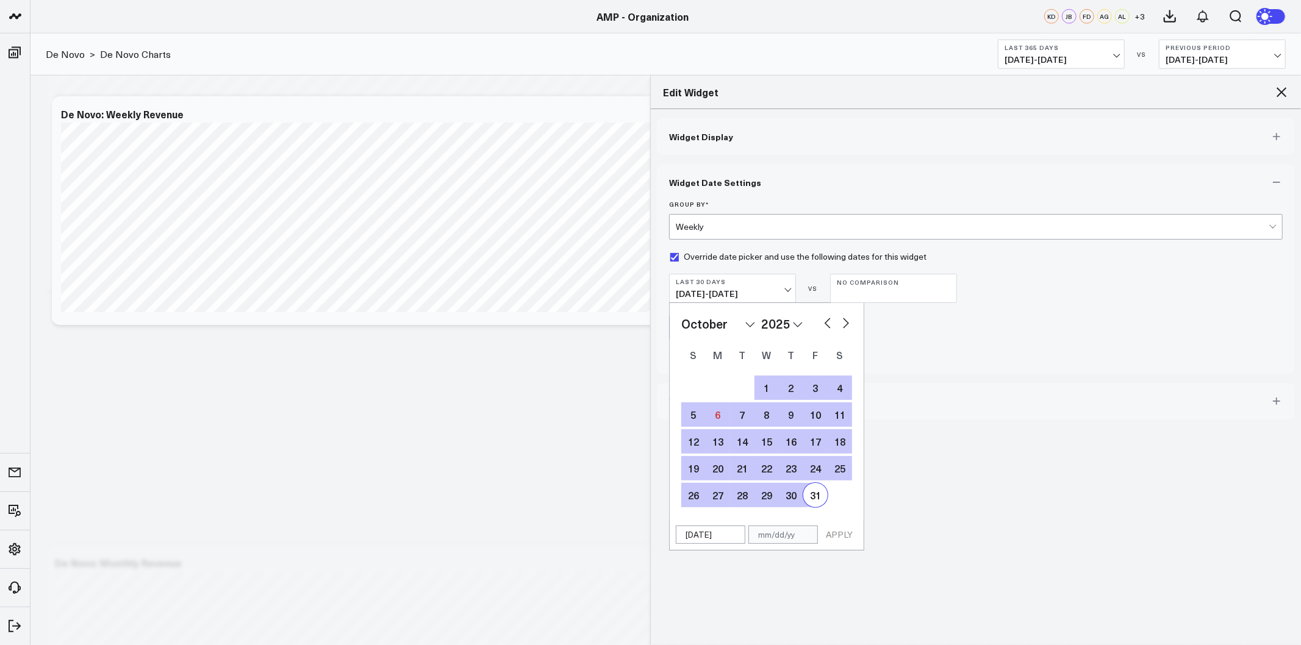
click at [812, 499] on div "31" at bounding box center [815, 495] width 24 height 24
type input "10/31/25"
select select "9"
select select "2025"
click at [836, 534] on button "APPLY" at bounding box center [839, 535] width 37 height 18
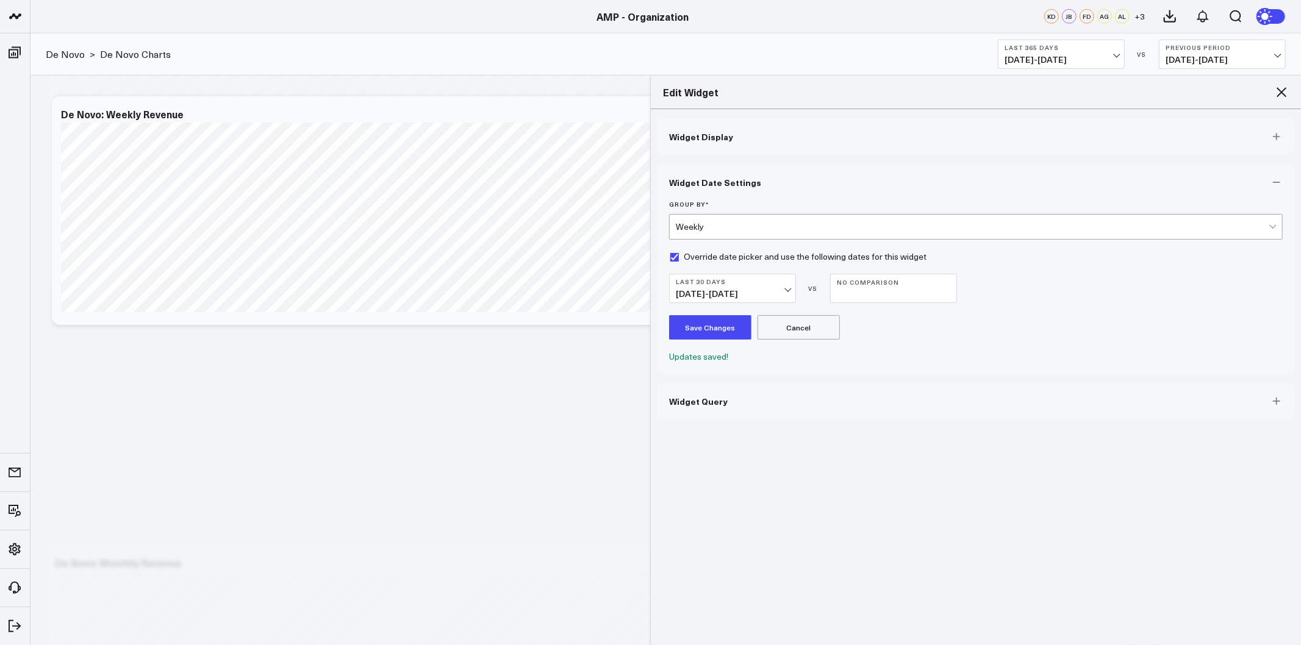
click at [725, 329] on button "Save Changes" at bounding box center [710, 327] width 82 height 24
click at [792, 290] on button "Last 30 Days 09/06/25 - 10/05/25" at bounding box center [732, 288] width 127 height 29
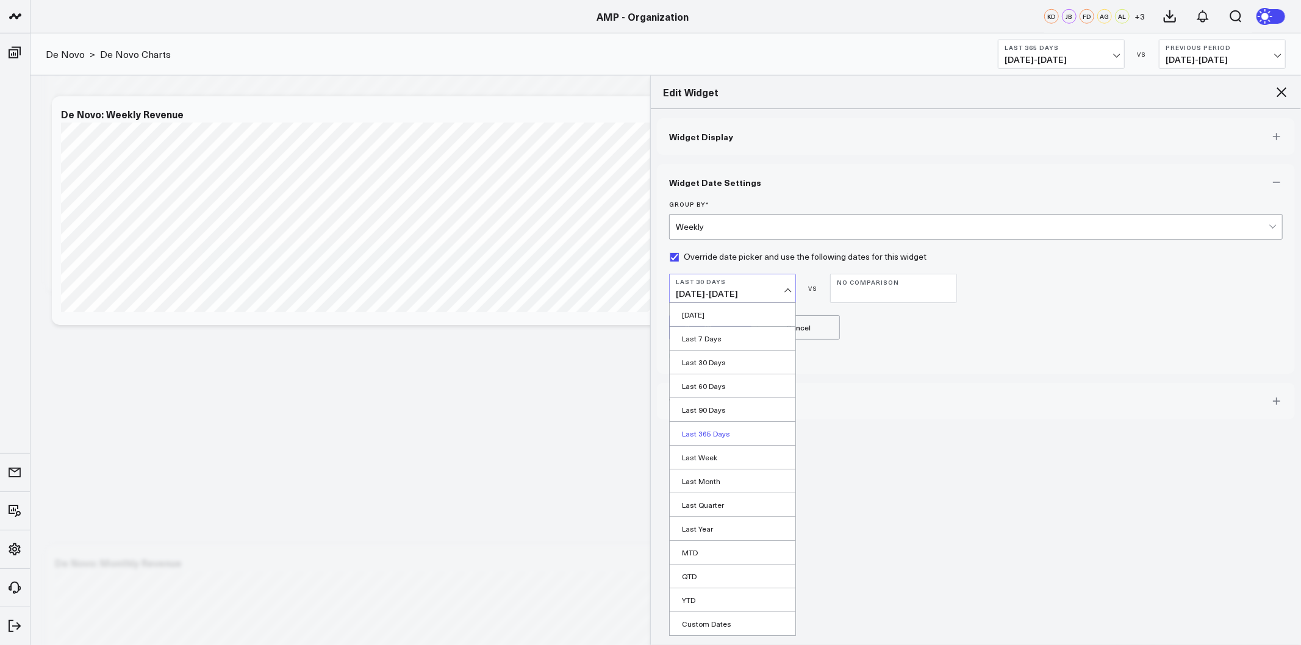
click at [722, 434] on link "Last 365 Days" at bounding box center [733, 433] width 126 height 23
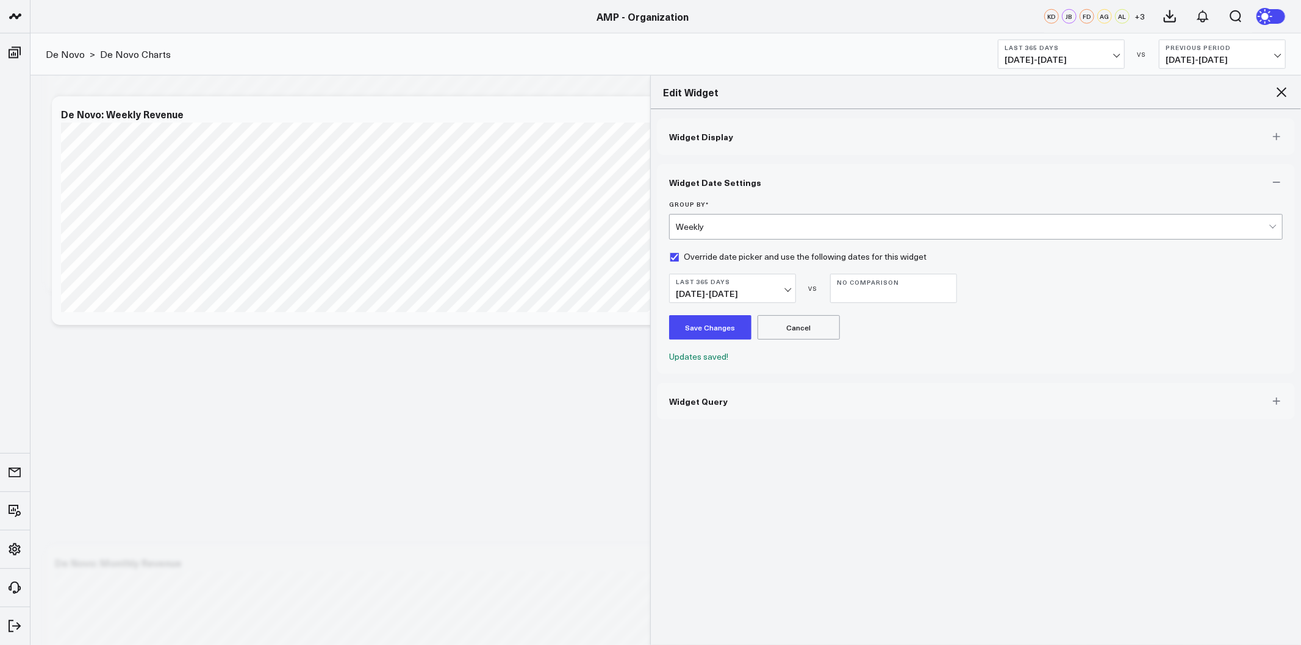
click at [721, 332] on button "Save Changes" at bounding box center [710, 327] width 82 height 24
click at [1281, 93] on icon at bounding box center [1282, 92] width 10 height 10
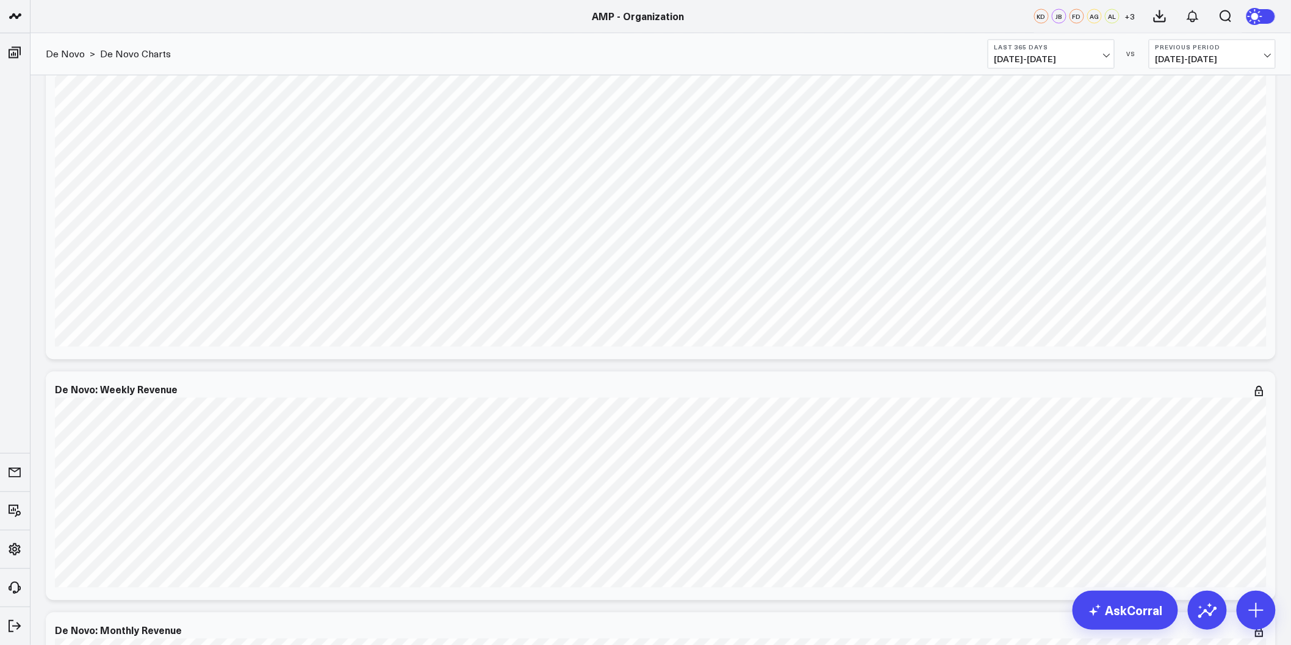
scroll to position [678, 0]
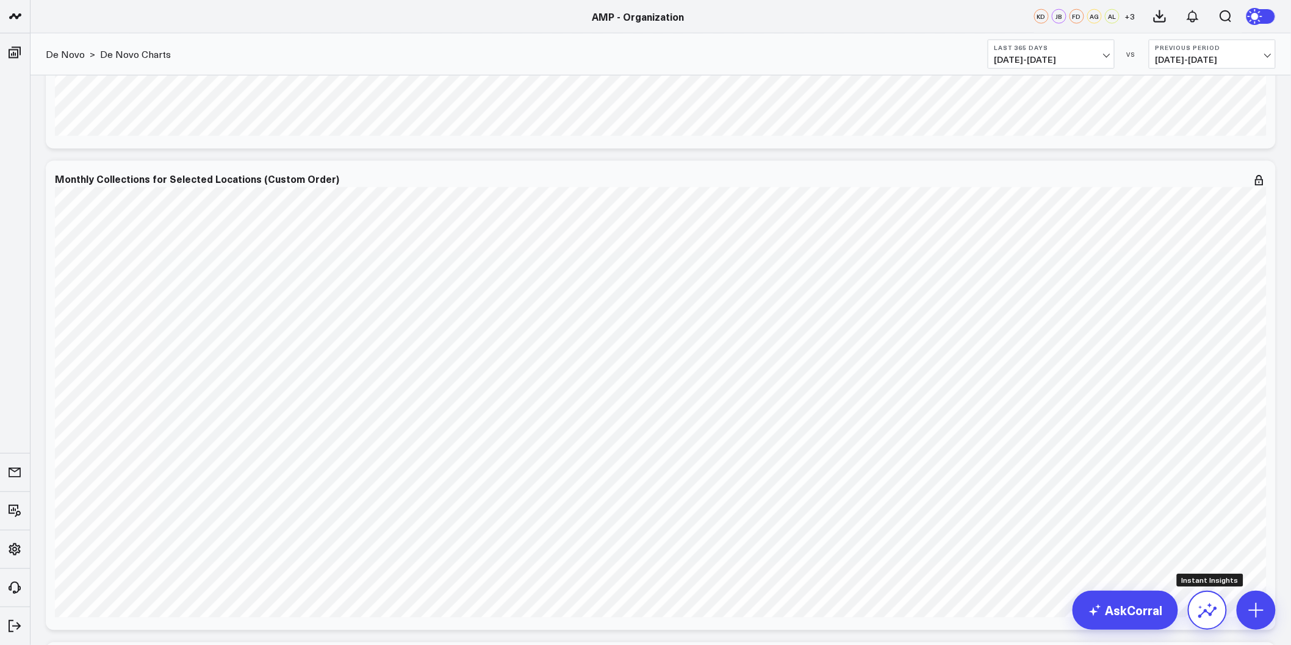
click at [1208, 603] on icon at bounding box center [1207, 611] width 20 height 20
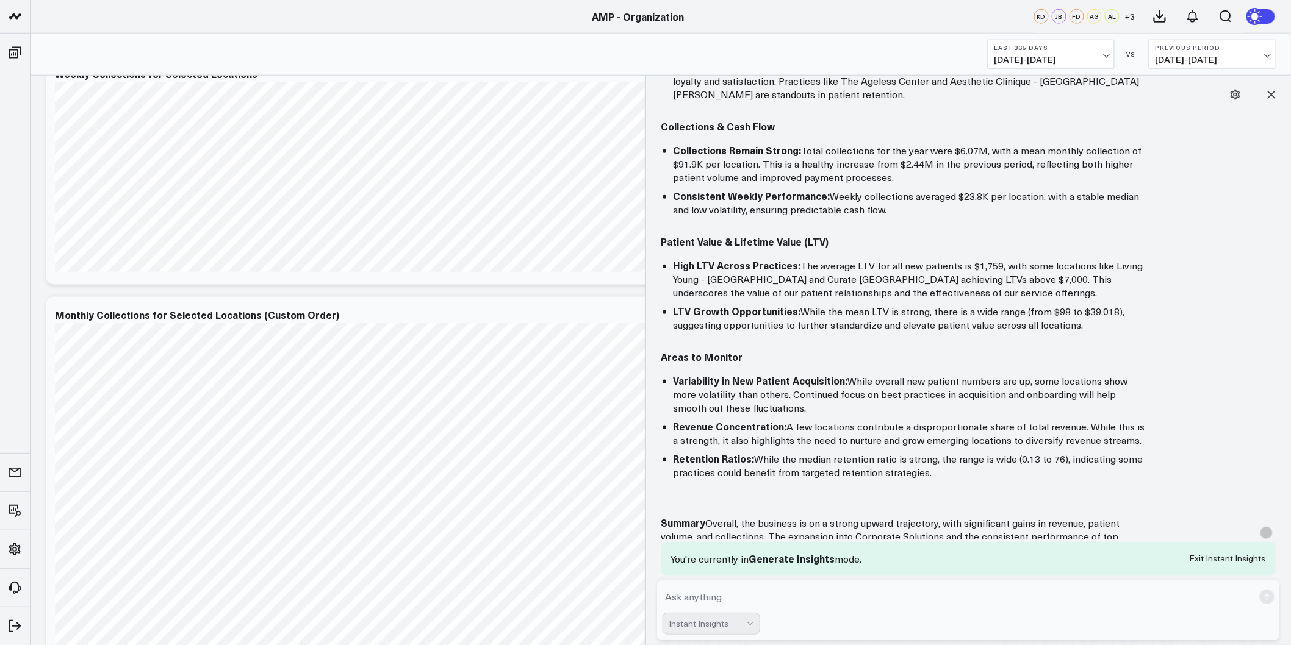
scroll to position [542, 0]
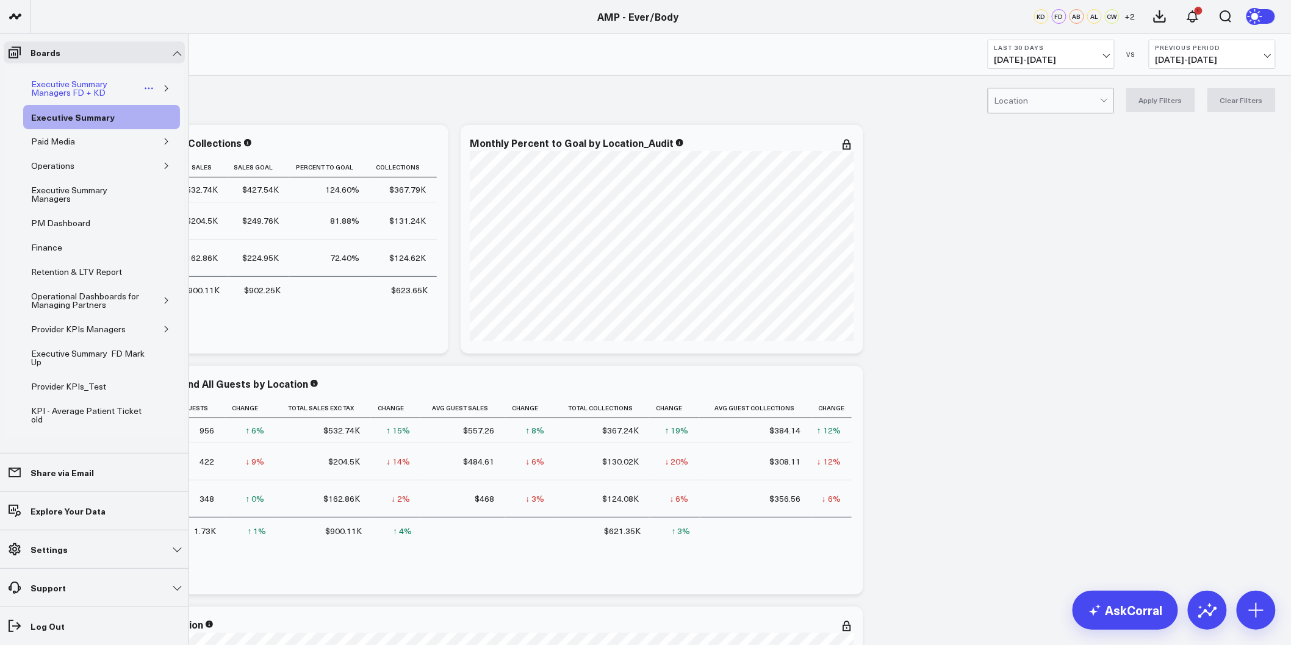
click at [71, 93] on div "Executive Summary Managers FD + KD" at bounding box center [85, 88] width 114 height 23
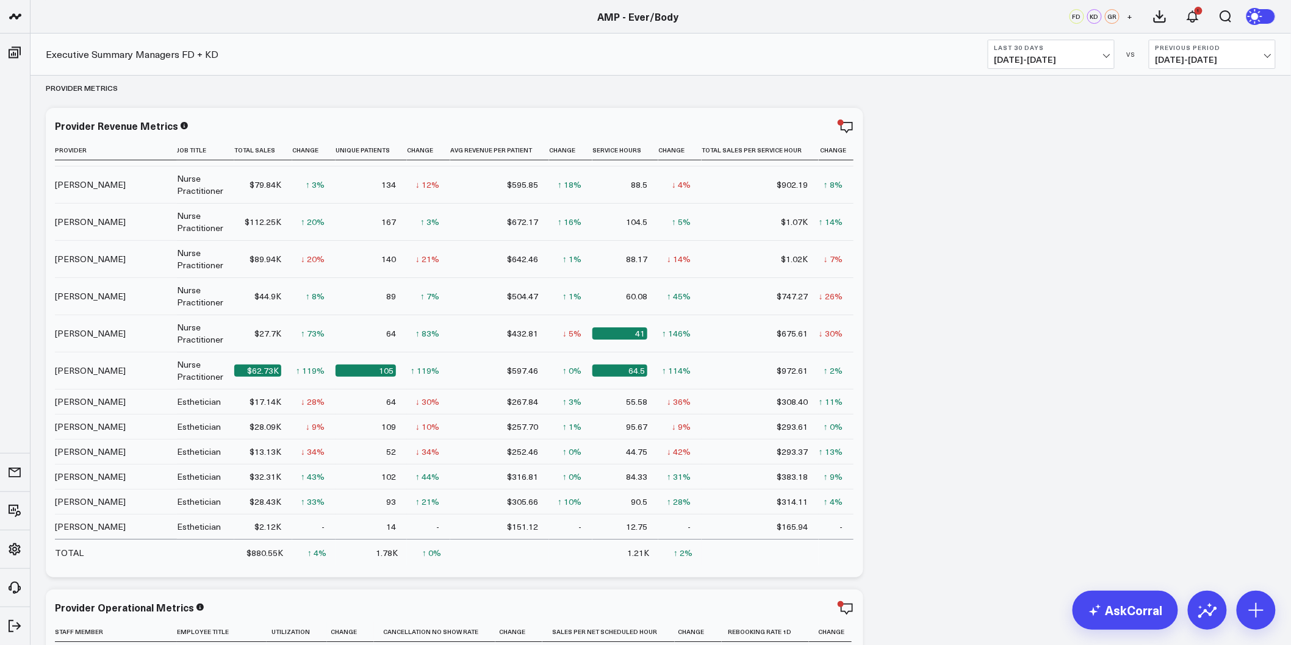
scroll to position [1830, 0]
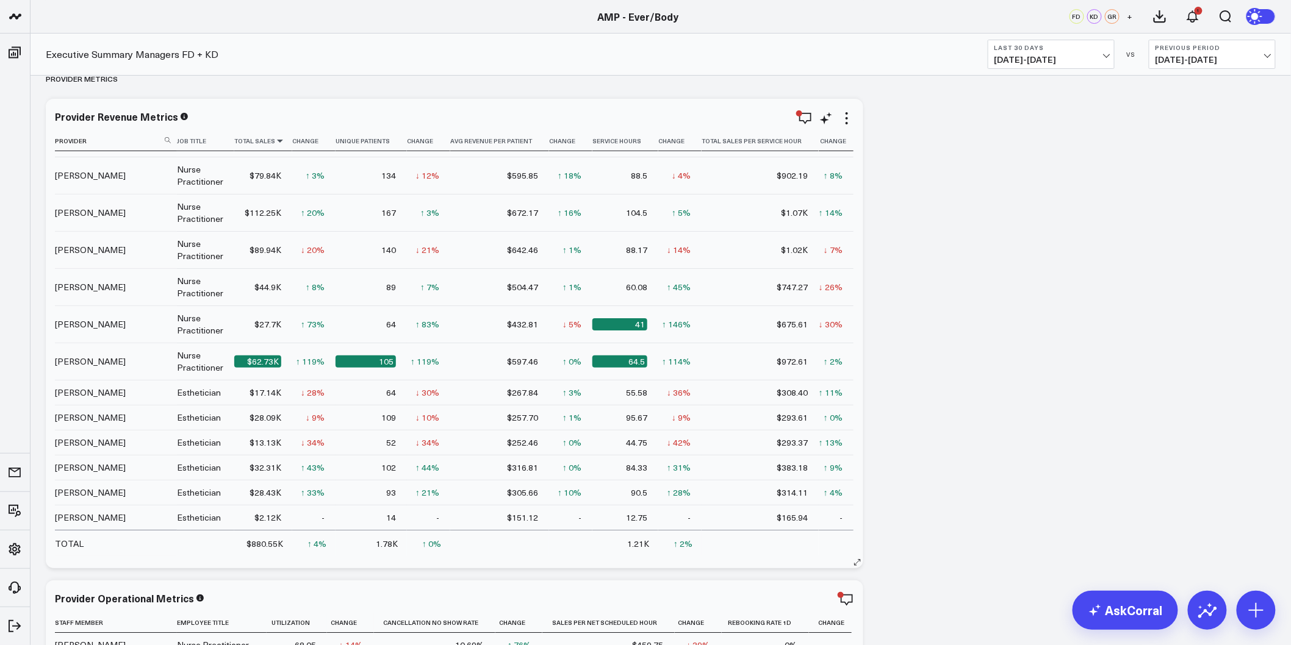
click at [279, 137] on icon at bounding box center [280, 140] width 10 height 7
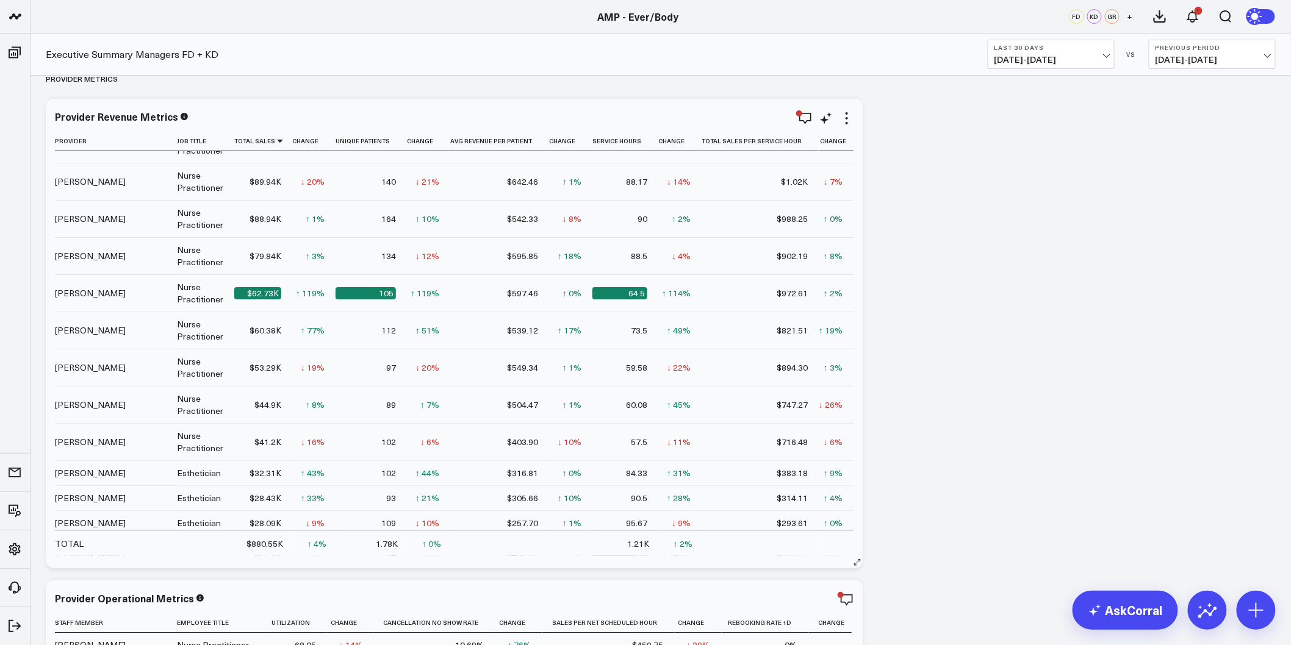
scroll to position [0, 0]
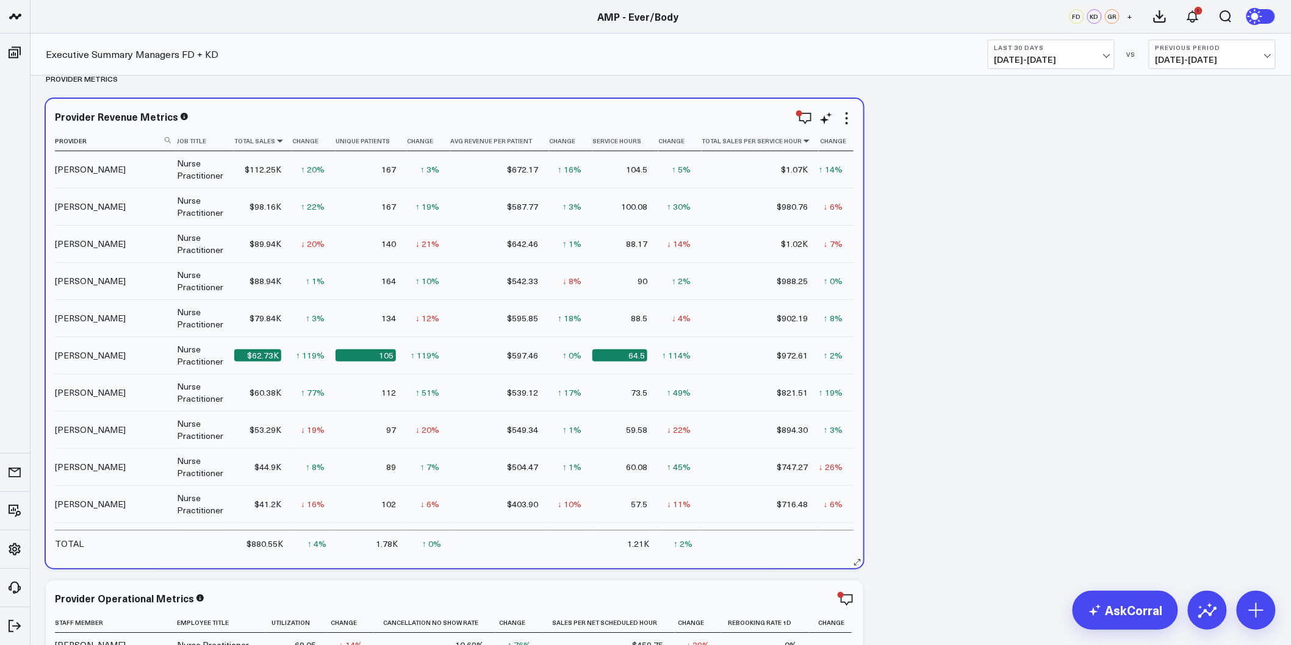
click at [802, 138] on icon at bounding box center [807, 140] width 10 height 7
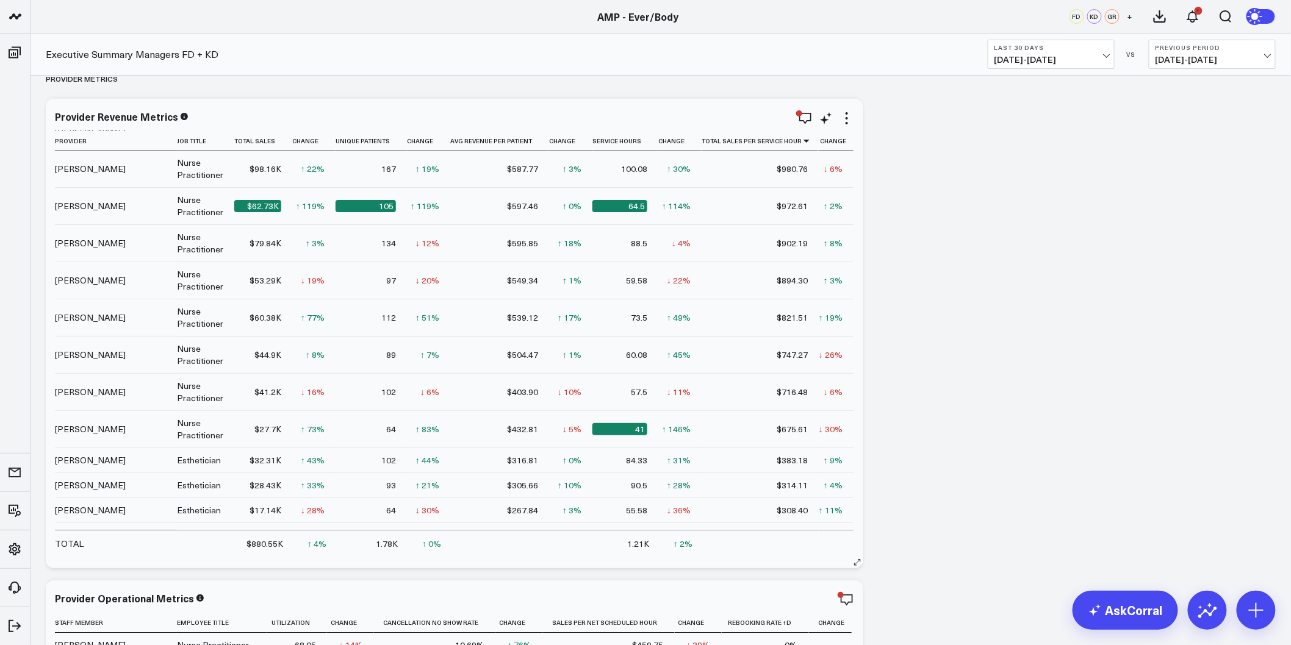
scroll to position [135, 0]
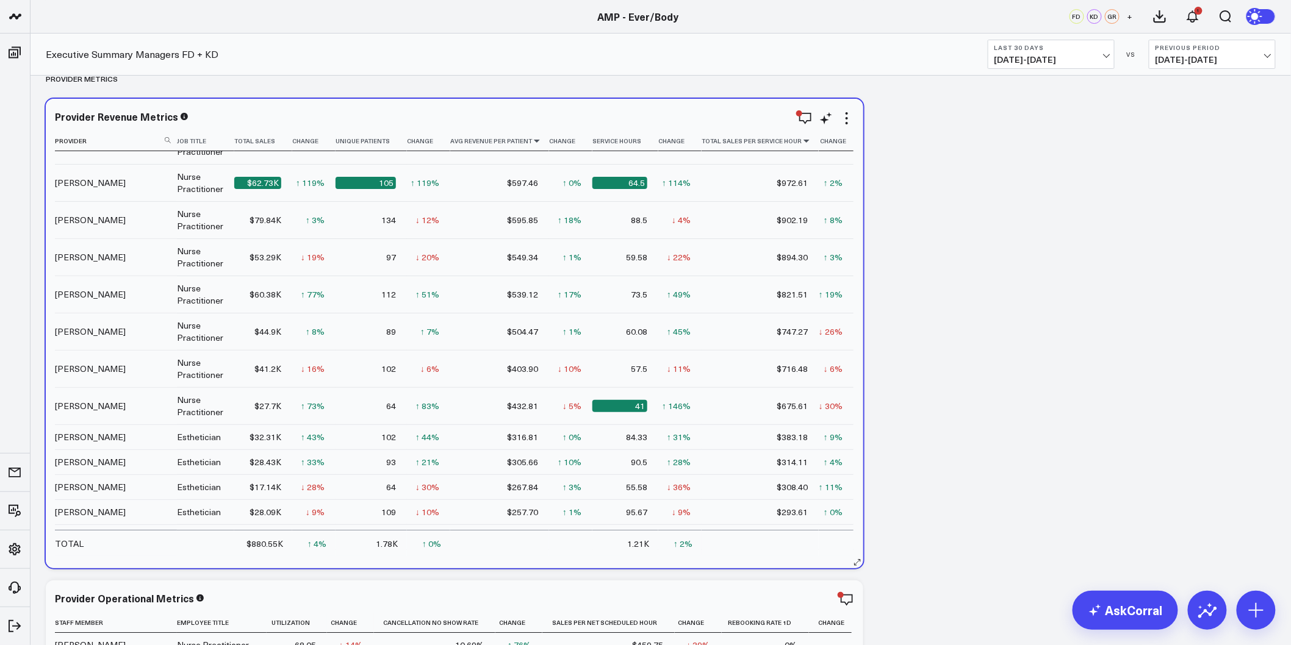
click at [532, 142] on icon at bounding box center [537, 140] width 10 height 7
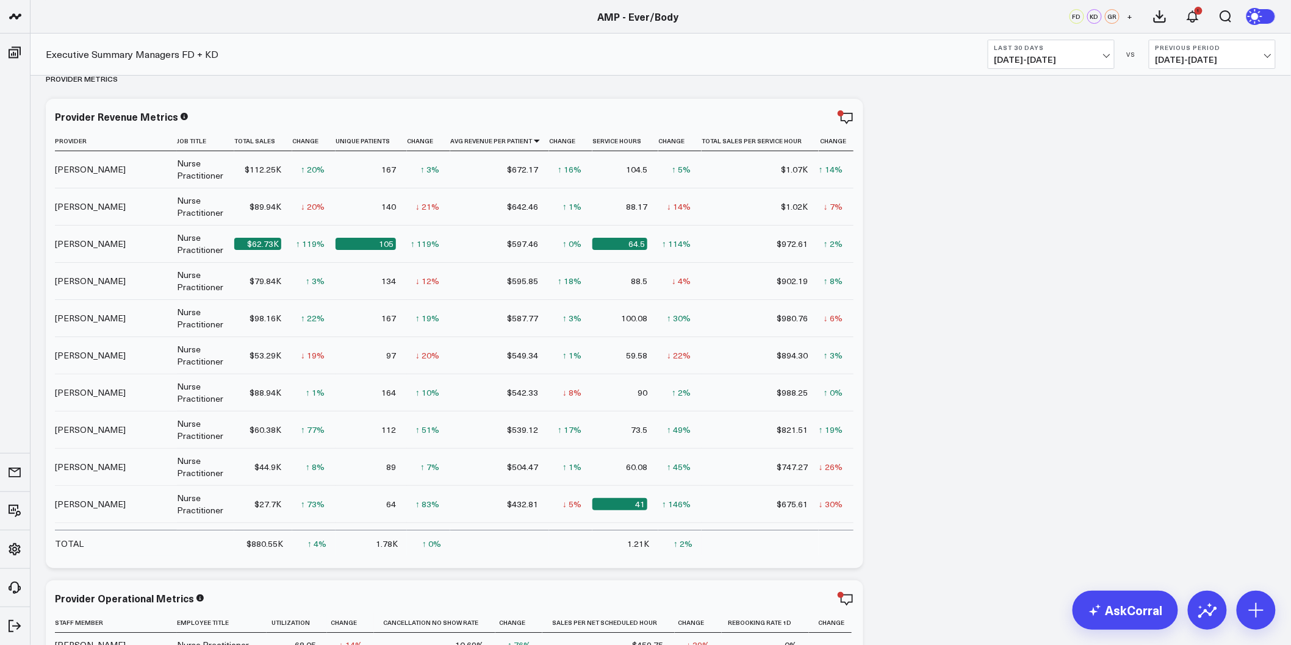
scroll to position [1762, 0]
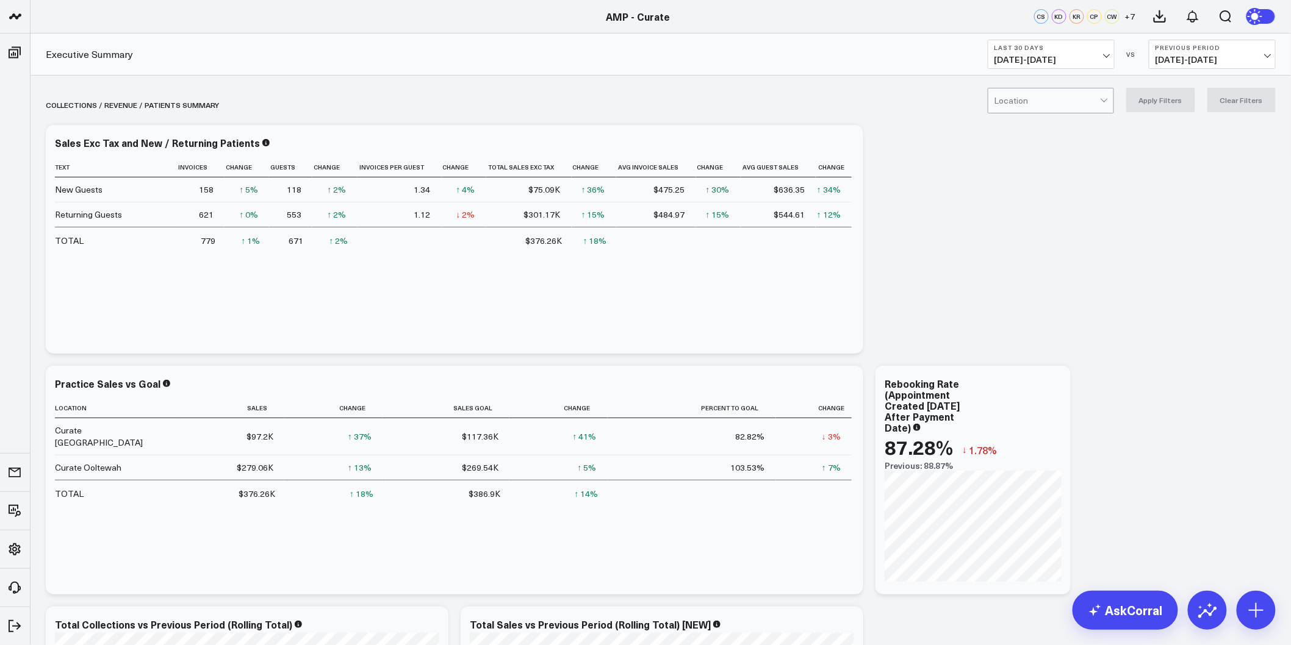
click at [1093, 51] on b "Last 30 Days" at bounding box center [1050, 47] width 113 height 7
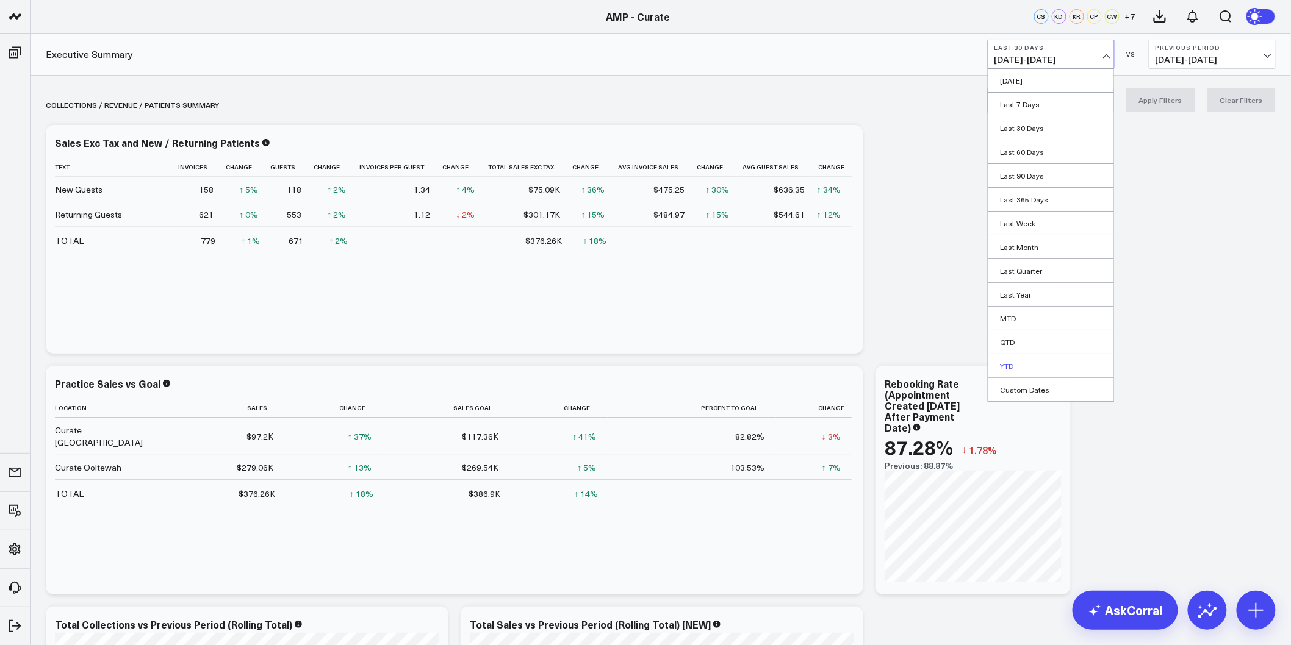
click at [1022, 367] on link "YTD" at bounding box center [1051, 365] width 126 height 23
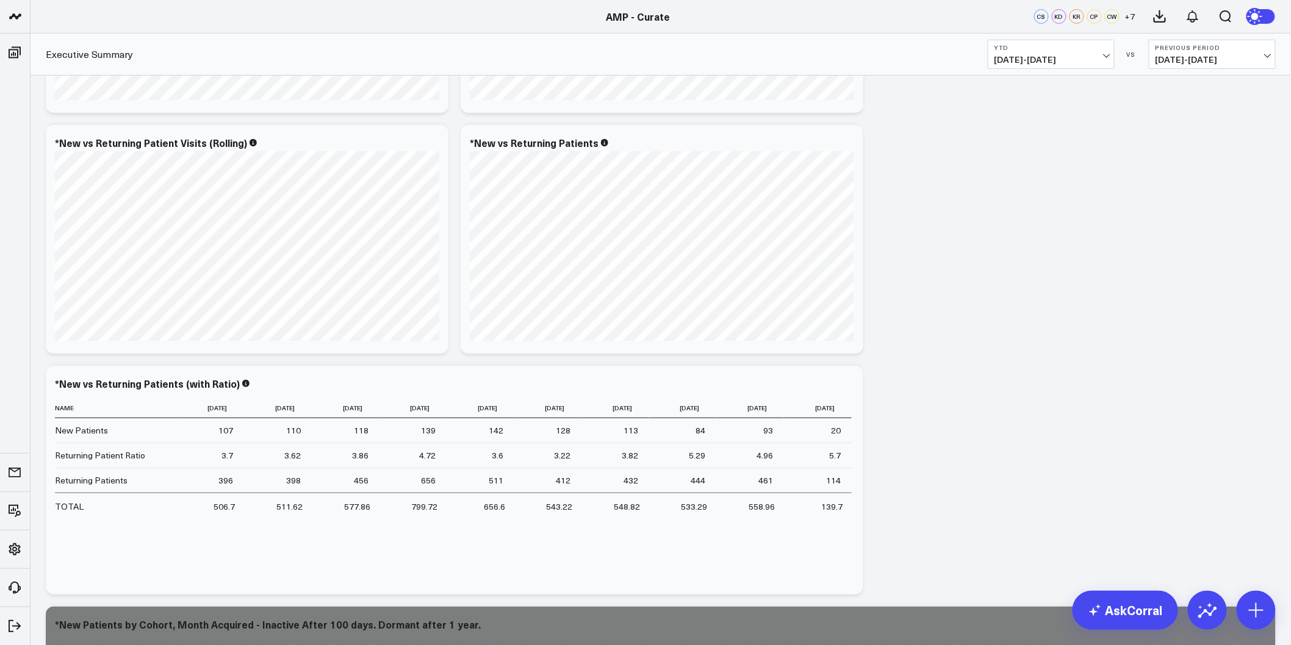
scroll to position [1965, 0]
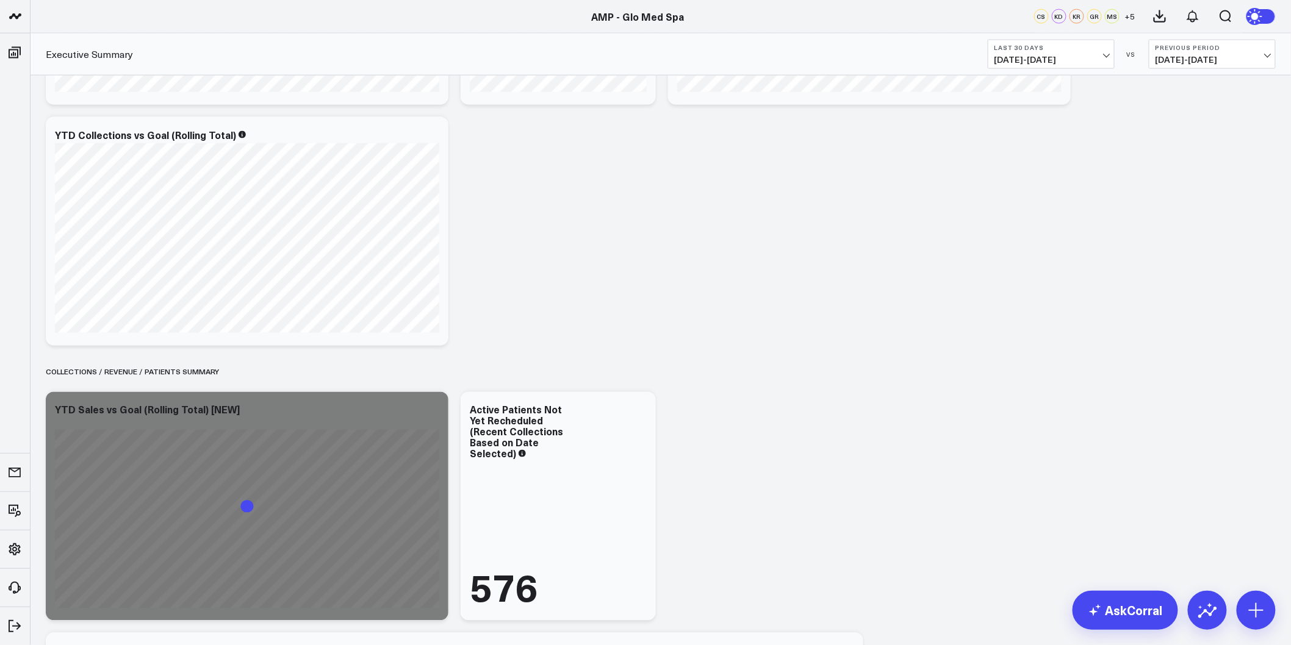
scroll to position [949, 0]
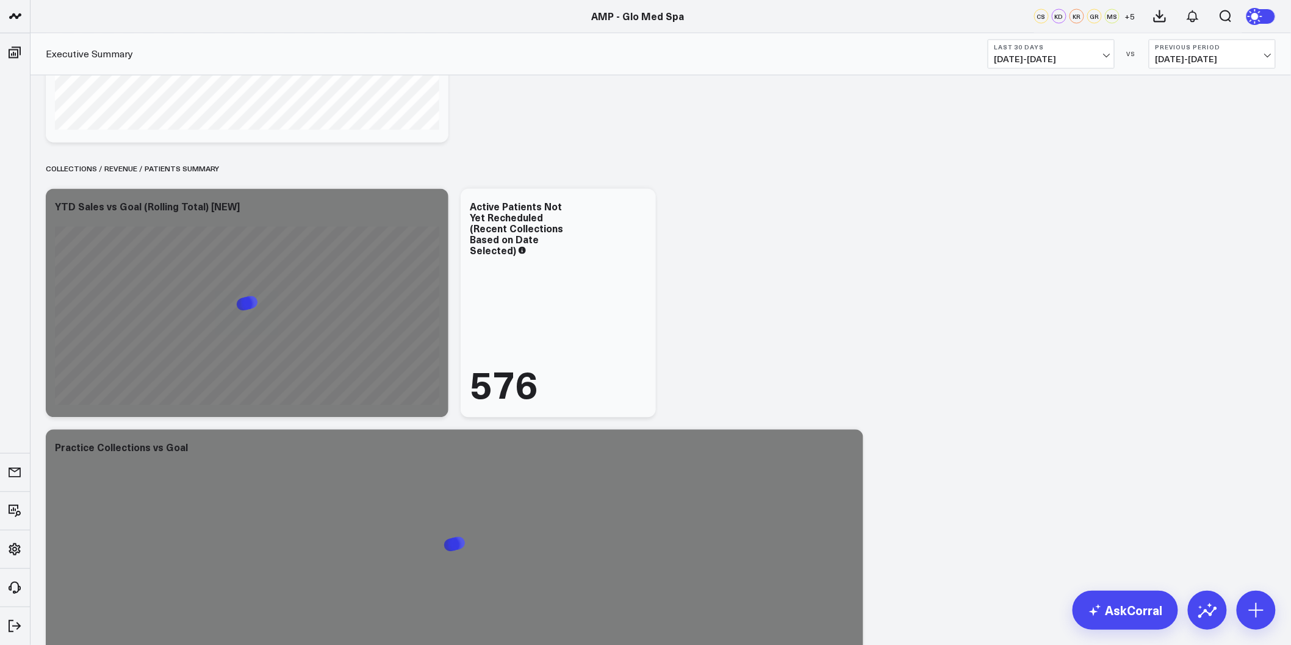
click at [1056, 61] on span "[DATE] - [DATE]" at bounding box center [1050, 60] width 113 height 10
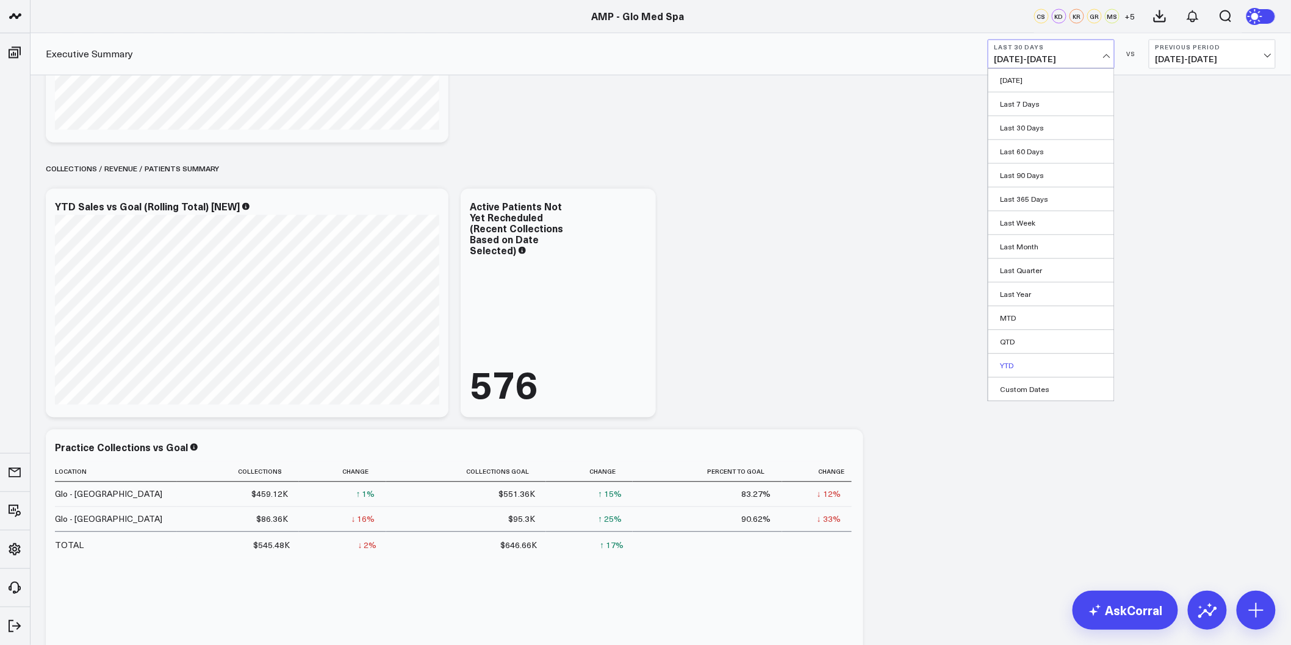
click at [1014, 364] on link "YTD" at bounding box center [1051, 365] width 126 height 23
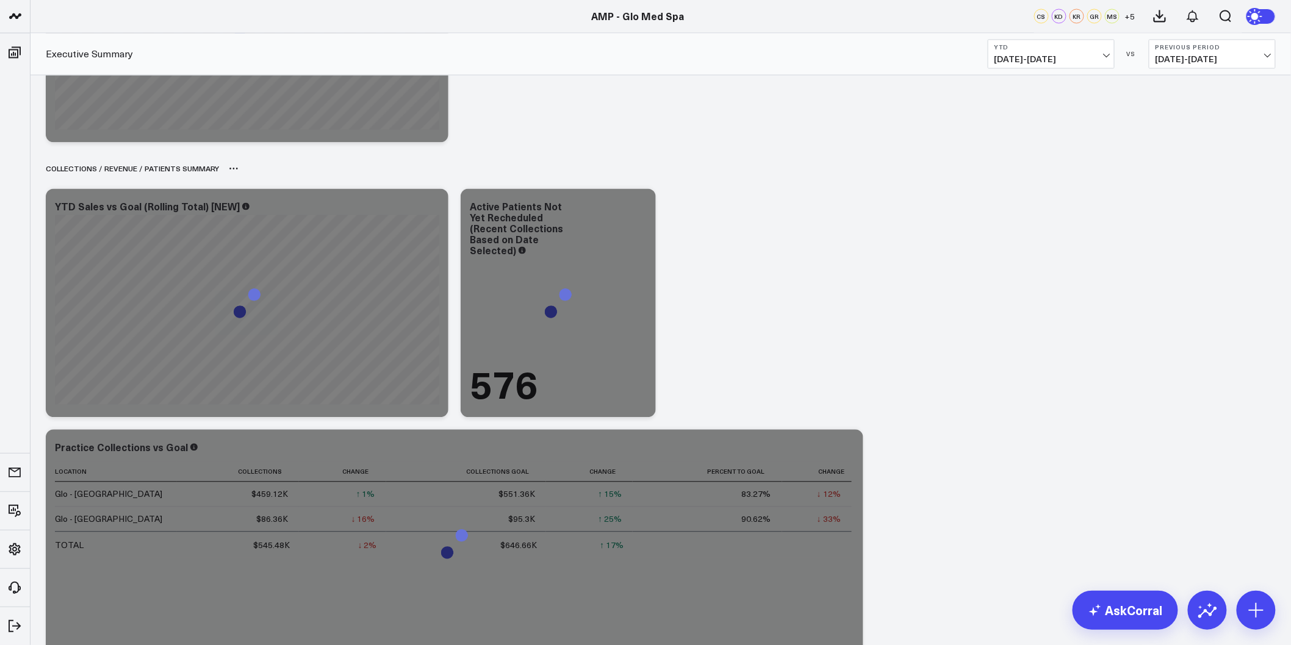
click at [854, 167] on div "Collections / REVENUE / PATIENTS SUMMARY" at bounding box center [661, 169] width 1230 height 28
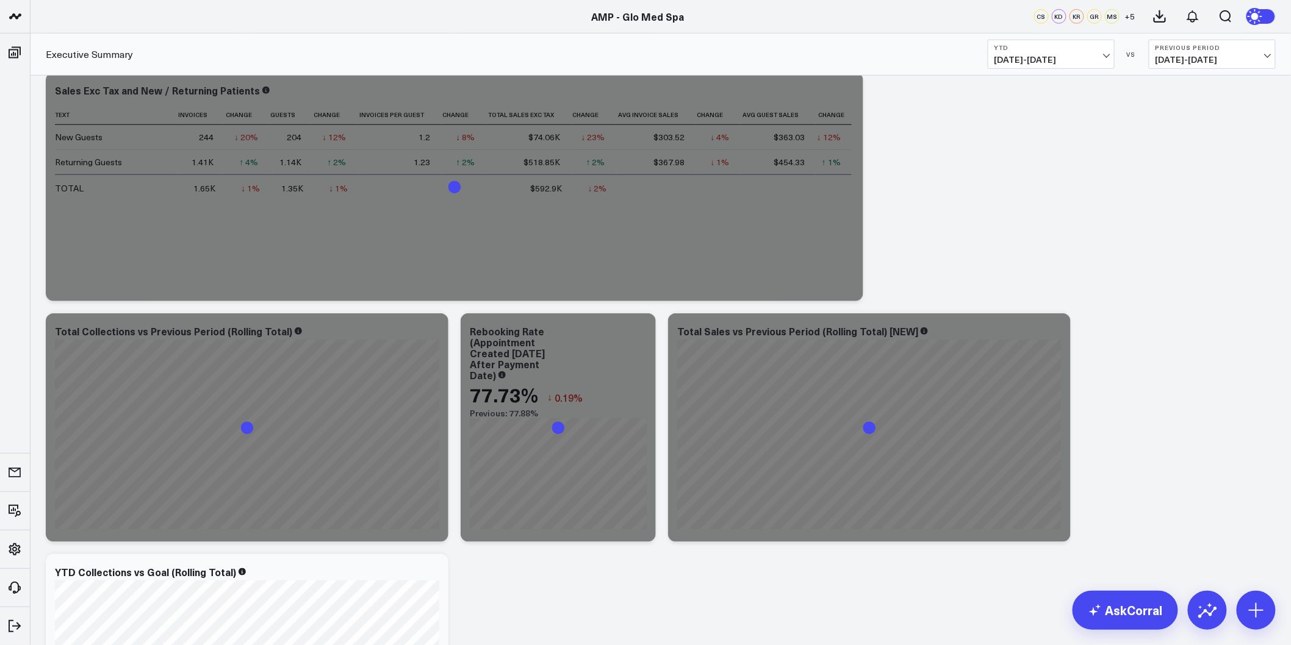
scroll to position [203, 0]
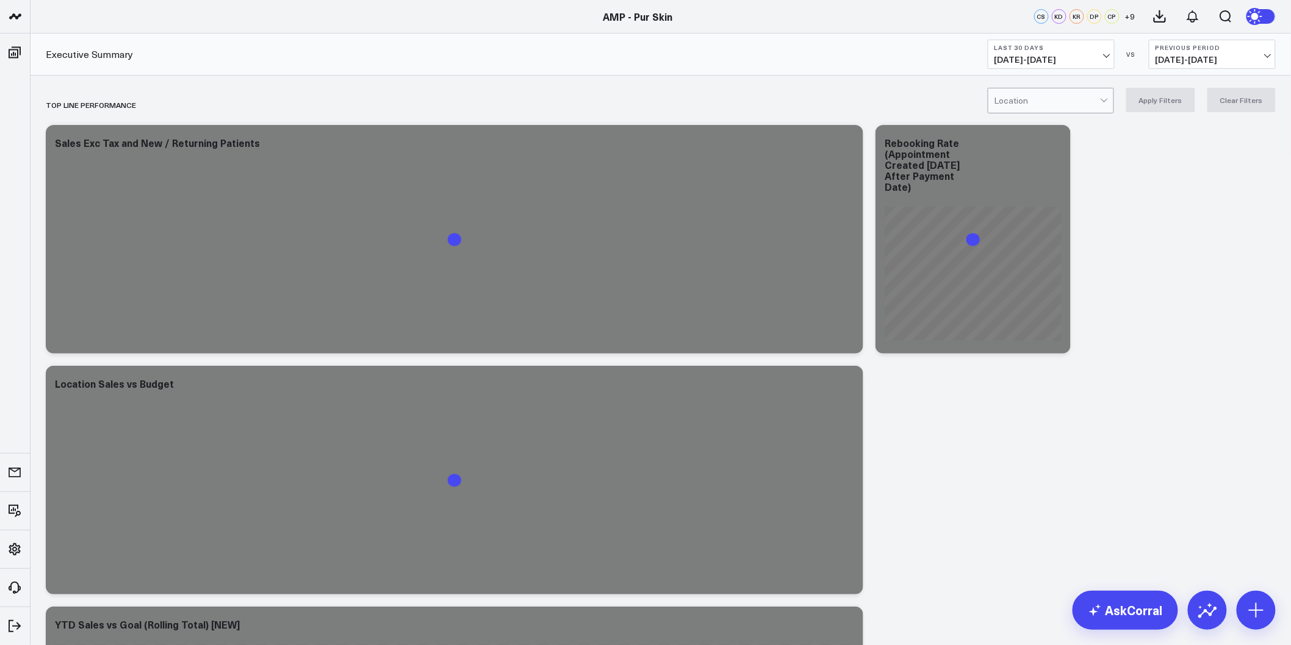
click at [1060, 49] on b "Last 30 Days" at bounding box center [1050, 47] width 113 height 7
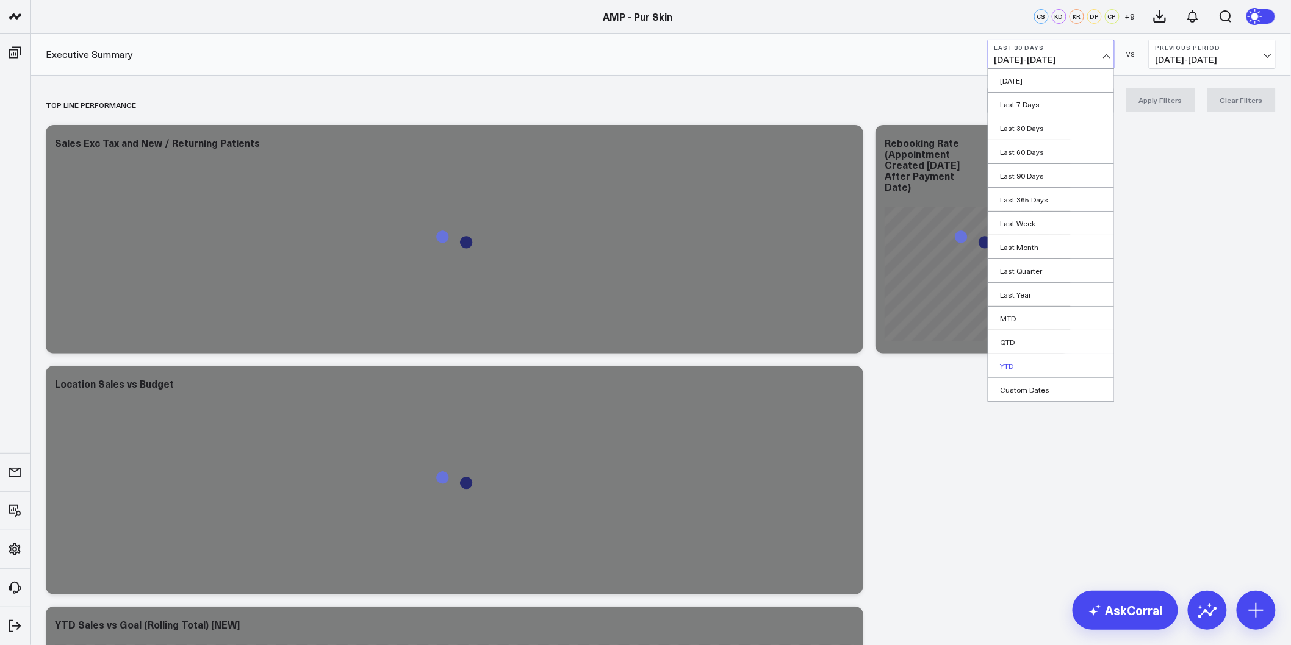
click at [998, 365] on link "YTD" at bounding box center [1051, 365] width 126 height 23
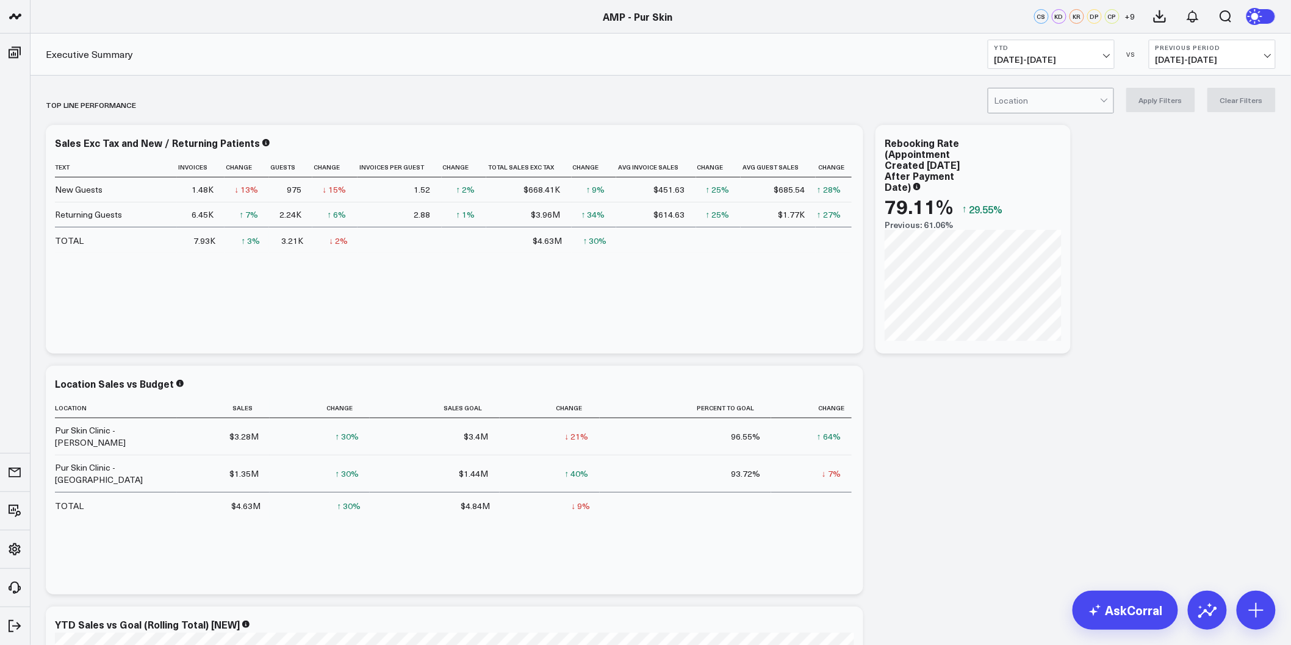
click at [1236, 60] on span "03/29/24 - 12/31/24" at bounding box center [1211, 60] width 113 height 10
click at [1194, 123] on link "YoY" at bounding box center [1212, 128] width 126 height 23
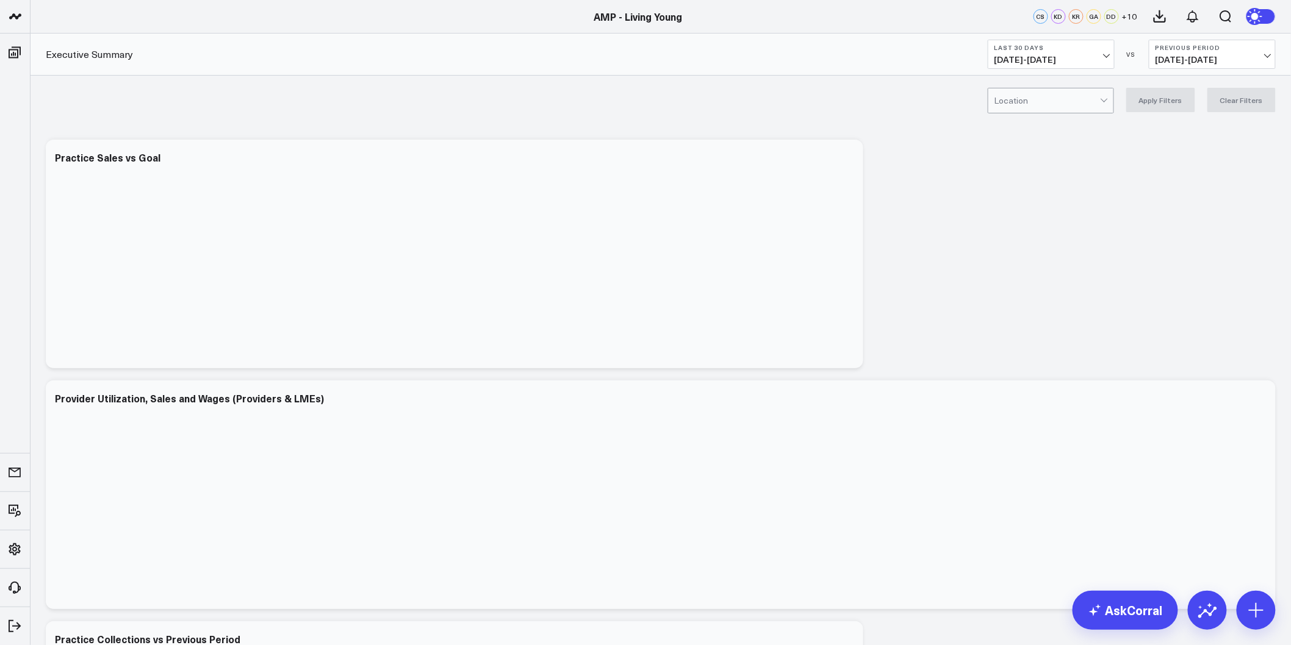
click at [1066, 55] on span "[DATE] - [DATE]" at bounding box center [1050, 60] width 113 height 10
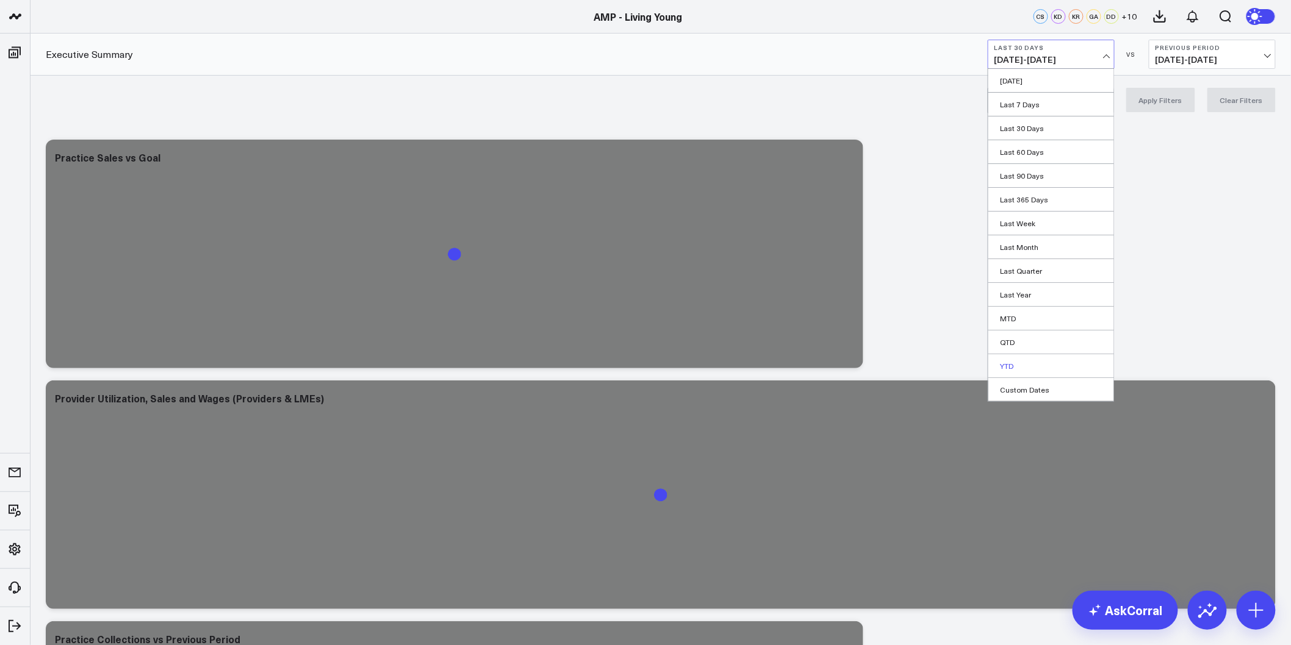
click at [1009, 370] on link "YTD" at bounding box center [1051, 365] width 126 height 23
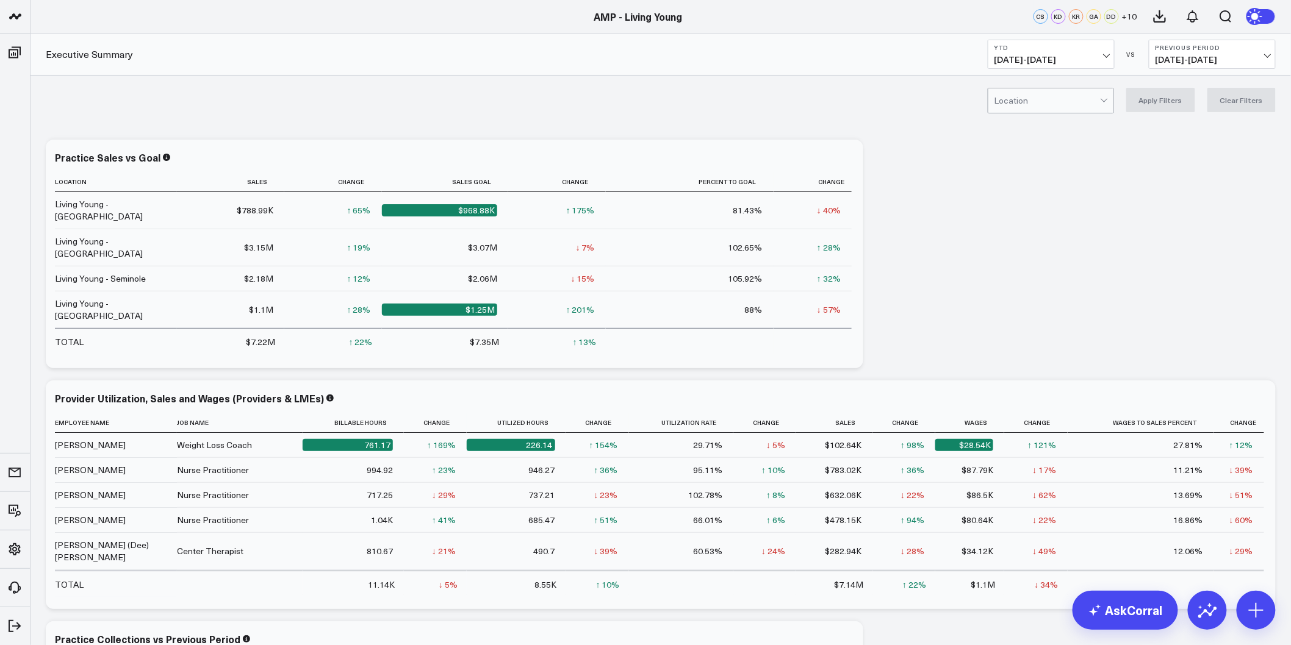
click at [1180, 68] on button "Previous Period [DATE] - [DATE]" at bounding box center [1212, 54] width 127 height 29
click at [1162, 129] on link "YoY" at bounding box center [1212, 128] width 126 height 23
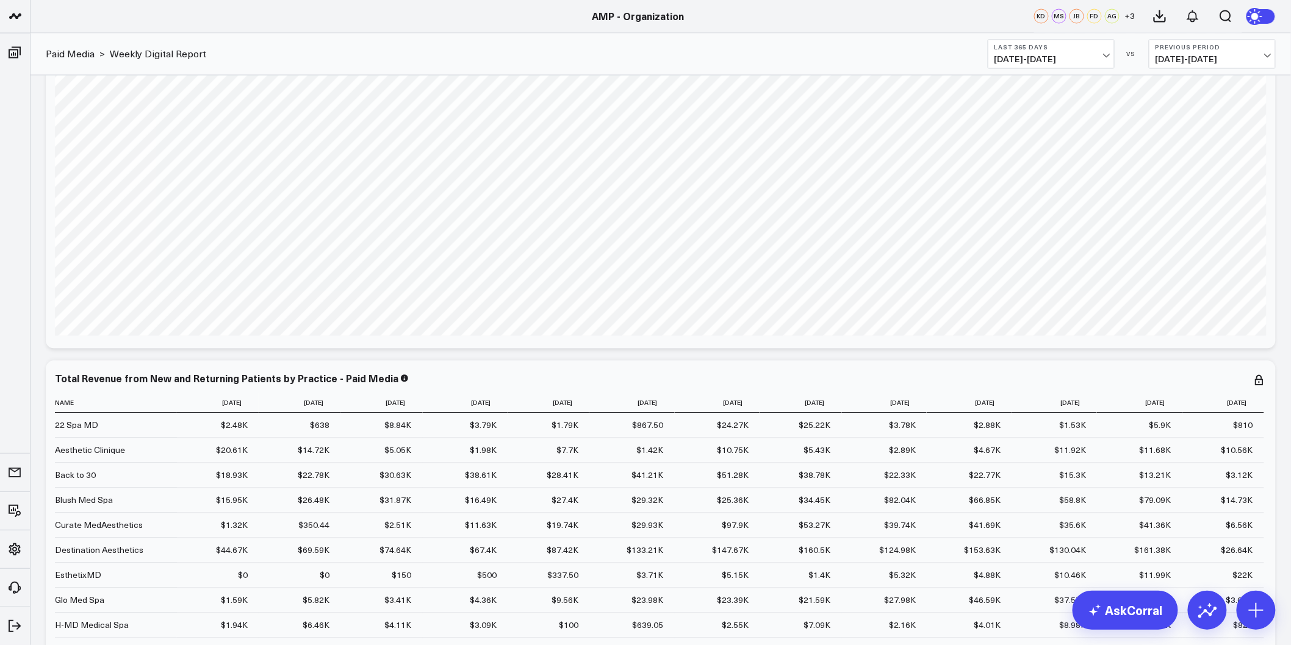
scroll to position [4553, 0]
